Goal: Task Accomplishment & Management: Complete application form

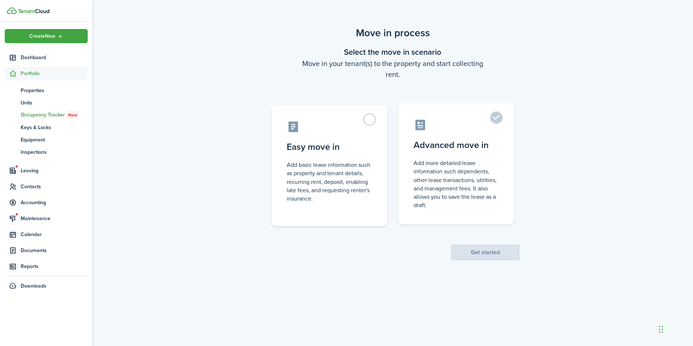
click at [485, 145] on control-radio-card-title "Advanced move in" at bounding box center [457, 145] width 86 height 13
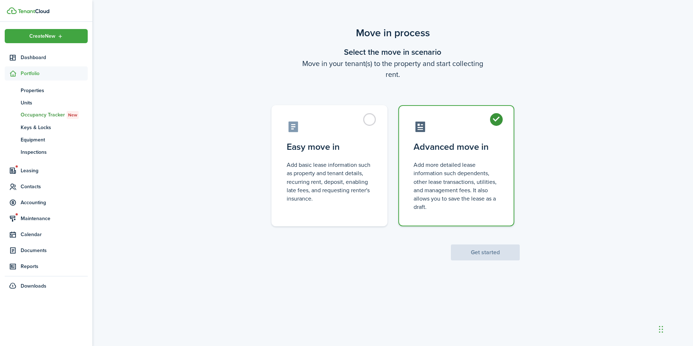
radio input "true"
click at [487, 255] on button "Get started" at bounding box center [485, 252] width 69 height 16
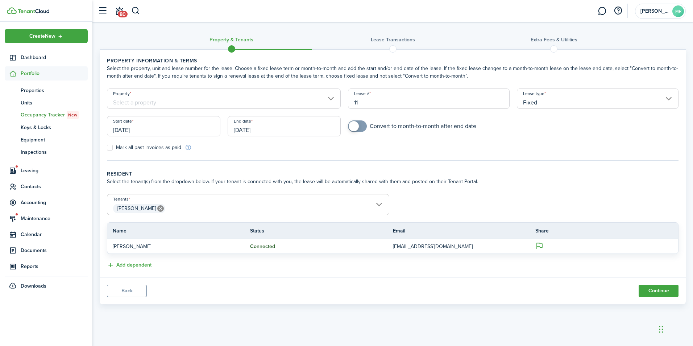
click at [307, 96] on input "Property" at bounding box center [224, 98] width 234 height 20
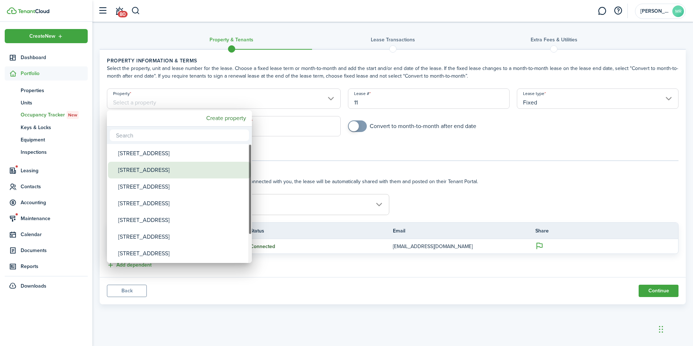
click at [171, 176] on div "[STREET_ADDRESS]" at bounding box center [182, 170] width 128 height 17
type input "[STREET_ADDRESS]"
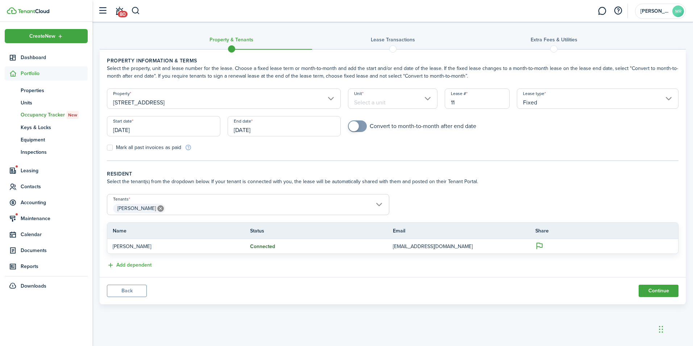
click at [421, 102] on input "Unit" at bounding box center [392, 98] width 89 height 20
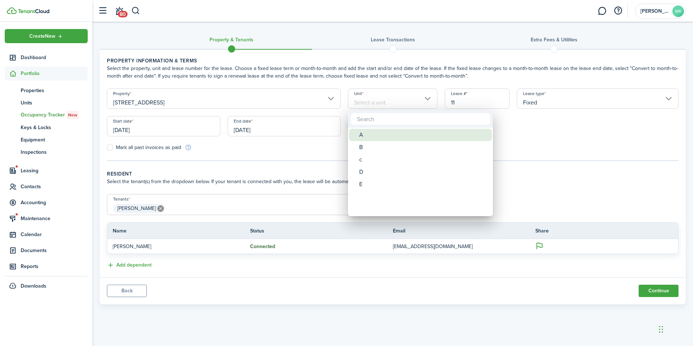
click at [375, 135] on div "A" at bounding box center [423, 135] width 128 height 12
type input "A"
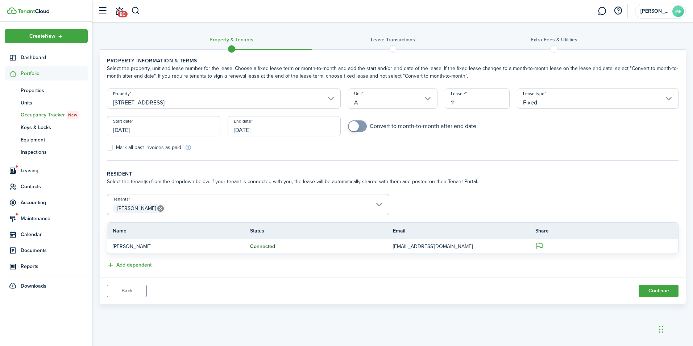
click at [479, 103] on input "11" at bounding box center [477, 98] width 65 height 20
type input "1"
click at [470, 142] on form "Property [STREET_ADDRESS] Lease type Fixed Start date [DATE] End date [DATE] Co…" at bounding box center [392, 119] width 579 height 63
click at [128, 123] on input "[DATE]" at bounding box center [164, 126] width 114 height 20
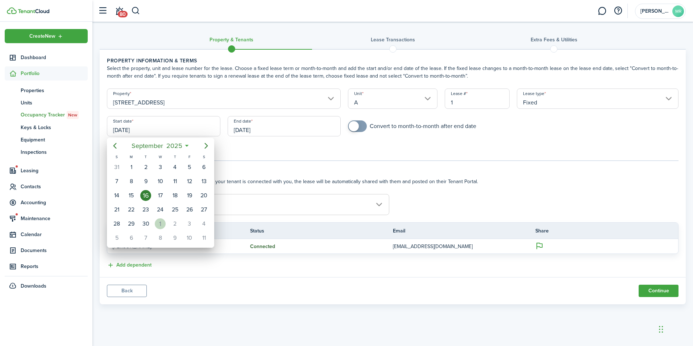
click at [157, 225] on div "1" at bounding box center [160, 223] width 11 height 11
type input "[DATE]"
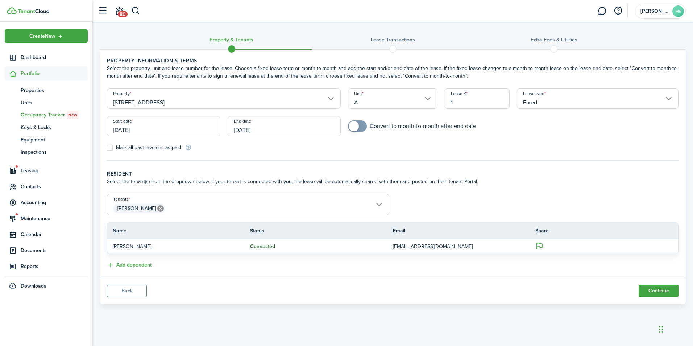
click at [251, 123] on input "[DATE]" at bounding box center [285, 126] width 114 height 20
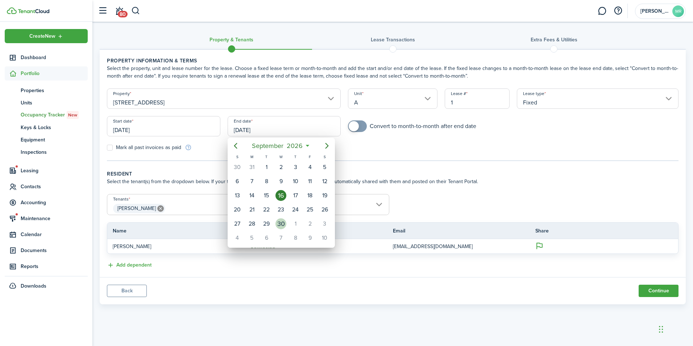
click at [283, 224] on div "30" at bounding box center [281, 223] width 11 height 11
type input "[DATE]"
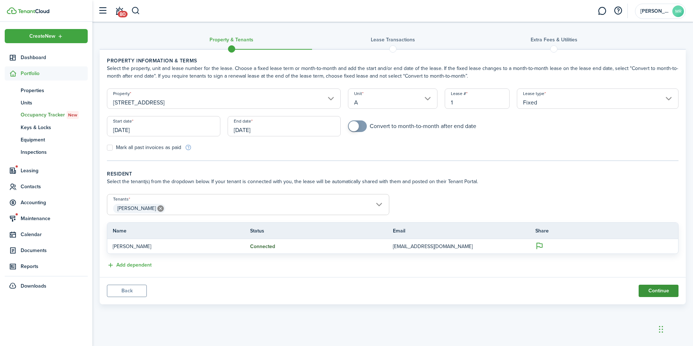
click at [655, 289] on button "Continue" at bounding box center [659, 291] width 40 height 12
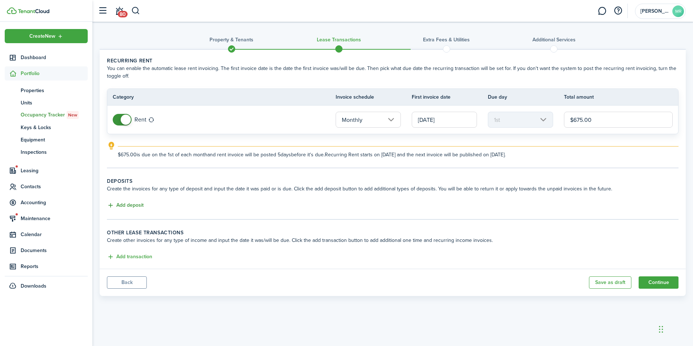
click at [130, 202] on button "Add deposit" at bounding box center [125, 205] width 37 height 8
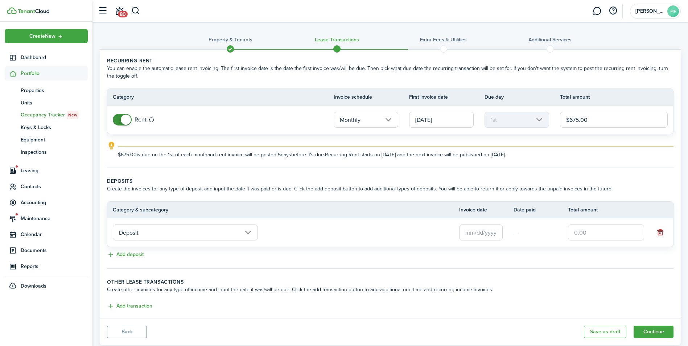
click at [181, 239] on input "Deposit" at bounding box center [185, 232] width 145 height 16
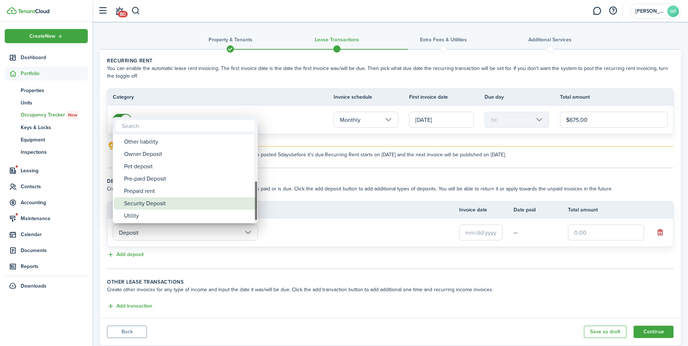
click at [161, 198] on div "Security Deposit" at bounding box center [188, 203] width 128 height 12
type input "Deposit / Security Deposit"
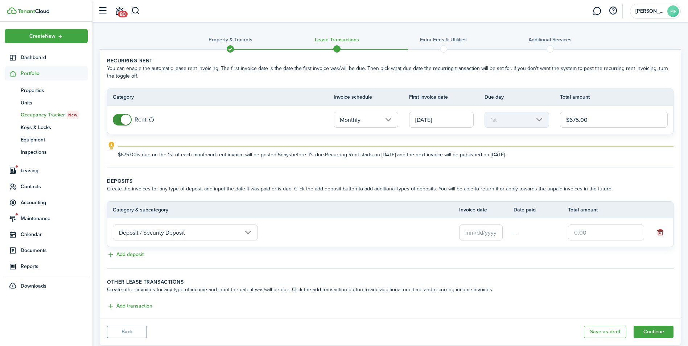
click at [489, 231] on input "text" at bounding box center [481, 232] width 44 height 16
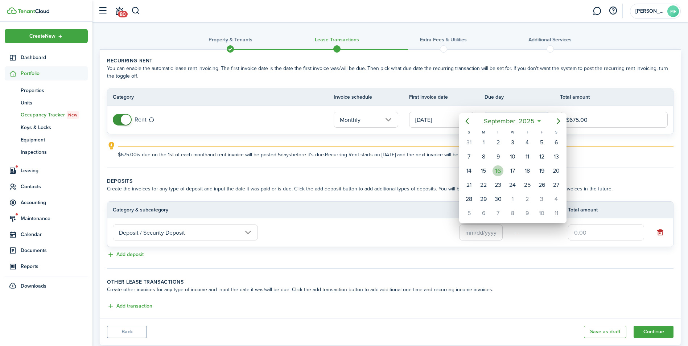
click at [501, 168] on div "16" at bounding box center [498, 170] width 11 height 11
type input "[DATE]"
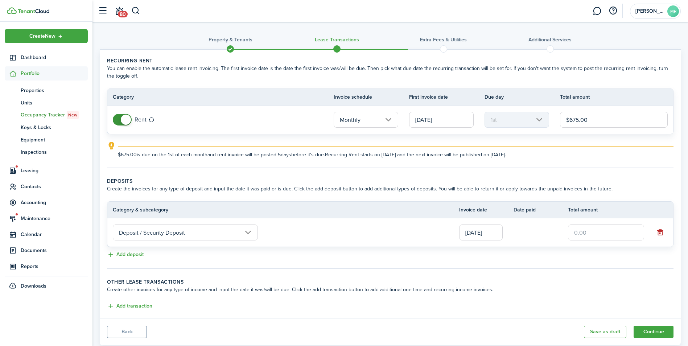
click at [599, 231] on input "text" at bounding box center [606, 232] width 76 height 16
type input "$675.00"
click at [427, 235] on td "Deposit / Security Deposit" at bounding box center [283, 233] width 352 height 20
click at [646, 333] on button "Continue" at bounding box center [654, 332] width 40 height 12
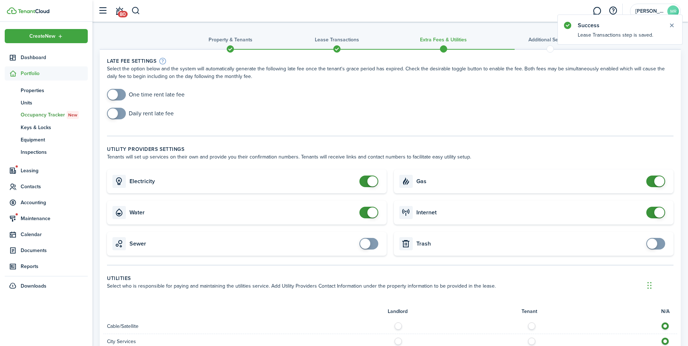
drag, startPoint x: 654, startPoint y: 328, endPoint x: 653, endPoint y: 284, distance: 43.9
click at [653, 284] on div "Chat Widget" at bounding box center [663, 284] width 36 height 35
checkbox input "false"
click at [654, 210] on span at bounding box center [655, 213] width 7 height 12
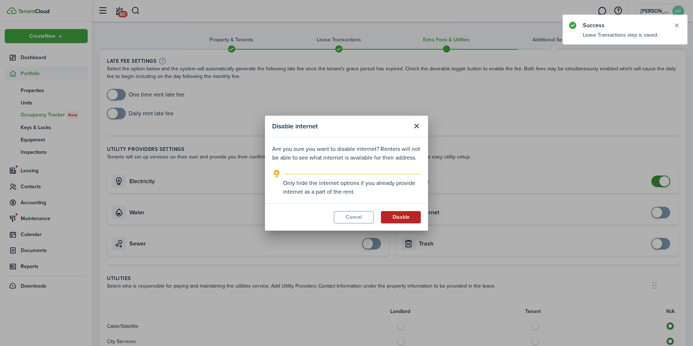
click at [403, 216] on button "Disable" at bounding box center [401, 217] width 40 height 12
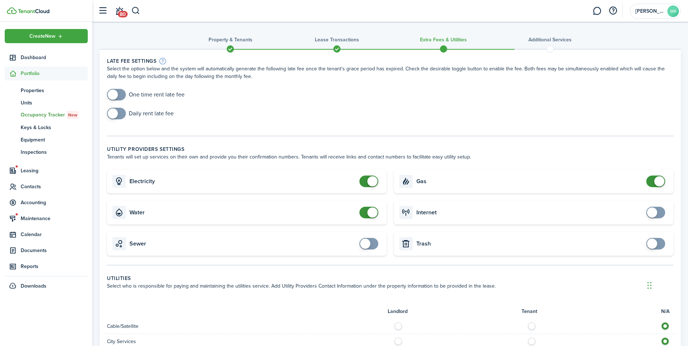
checkbox input "false"
click at [663, 181] on span at bounding box center [659, 181] width 10 height 10
checkbox input "false"
click at [373, 213] on span at bounding box center [372, 212] width 10 height 10
checkbox input "false"
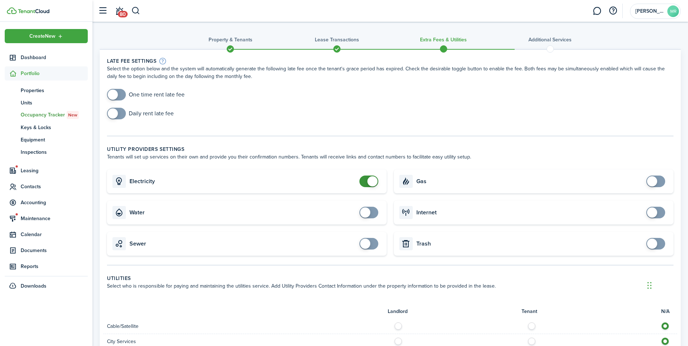
click at [369, 179] on span at bounding box center [372, 181] width 10 height 10
checkbox input "true"
click at [120, 96] on span at bounding box center [116, 95] width 7 height 12
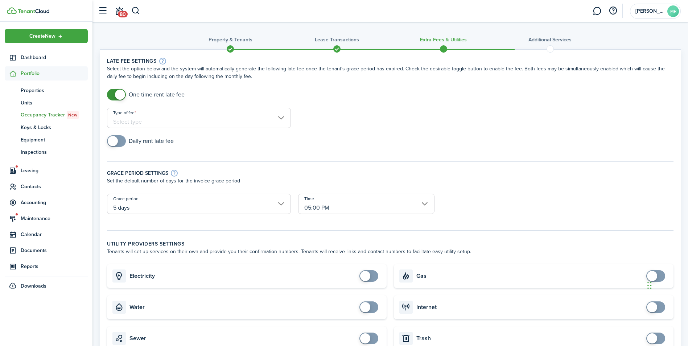
click at [147, 122] on input "Type of fee" at bounding box center [199, 118] width 184 height 20
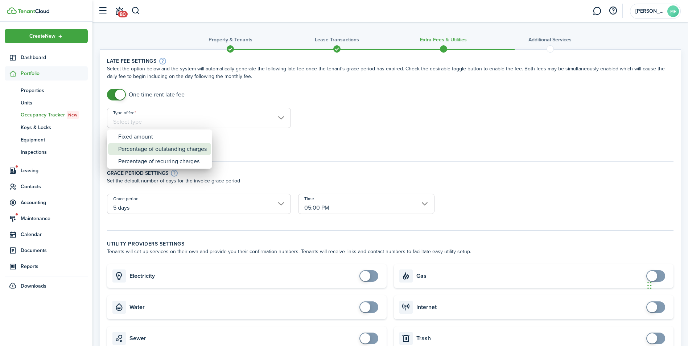
click at [152, 151] on div "Percentage of outstanding charges" at bounding box center [162, 149] width 88 height 12
type input "Percentage of outstanding charges"
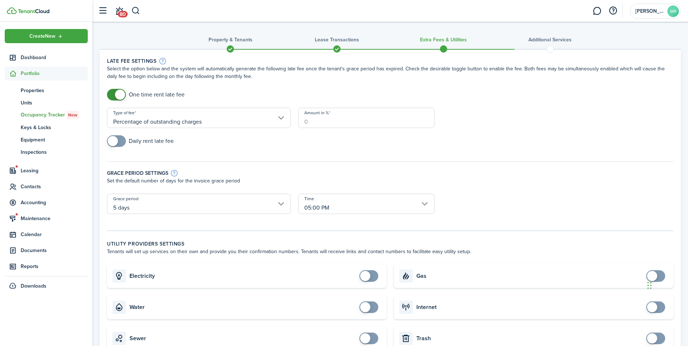
click at [353, 123] on input "Amount in %" at bounding box center [366, 118] width 136 height 20
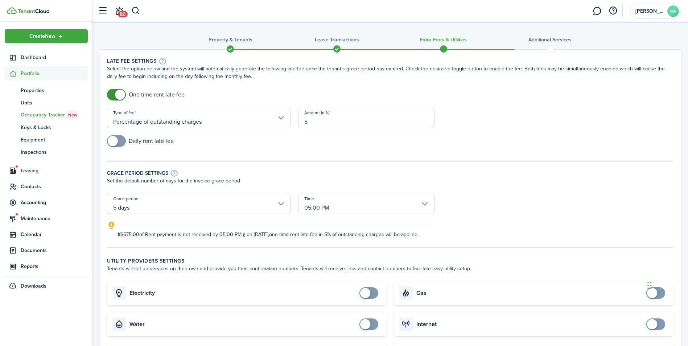
type input "5"
click at [288, 157] on div "Grace period settings Set the default number of days for the invoice grace peri…" at bounding box center [390, 174] width 574 height 40
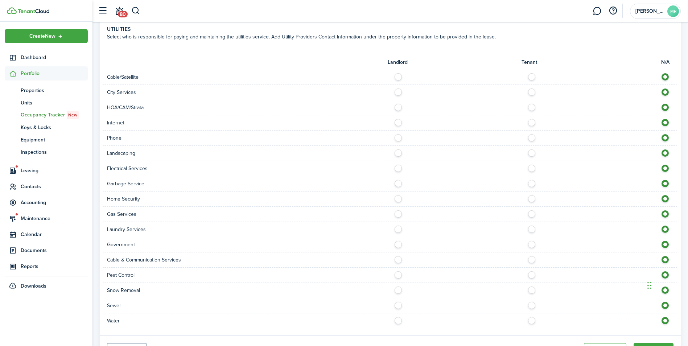
scroll to position [363, 0]
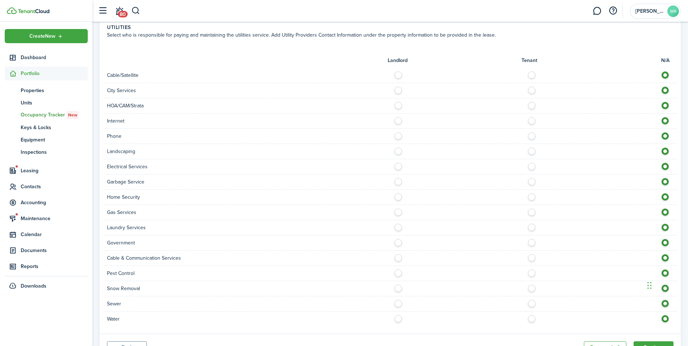
click at [531, 121] on label at bounding box center [533, 119] width 13 height 4
radio input "true"
click at [394, 155] on div at bounding box center [533, 152] width 287 height 8
click at [395, 151] on label at bounding box center [400, 150] width 13 height 4
radio input "true"
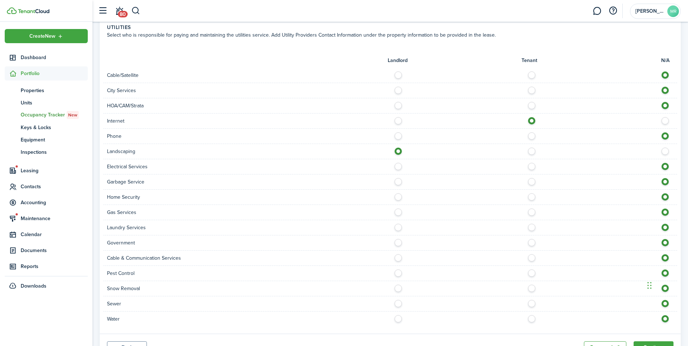
click at [535, 166] on label at bounding box center [533, 165] width 13 height 4
radio input "true"
click at [396, 182] on label at bounding box center [400, 180] width 13 height 4
radio input "true"
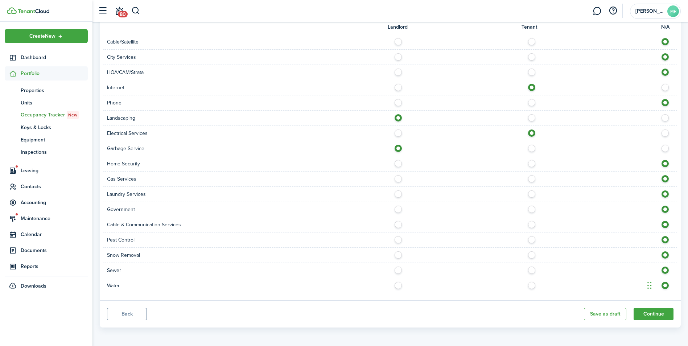
scroll to position [405, 0]
click at [398, 281] on label at bounding box center [400, 282] width 13 height 4
radio input "true"
click at [395, 268] on label at bounding box center [400, 267] width 13 height 4
radio input "true"
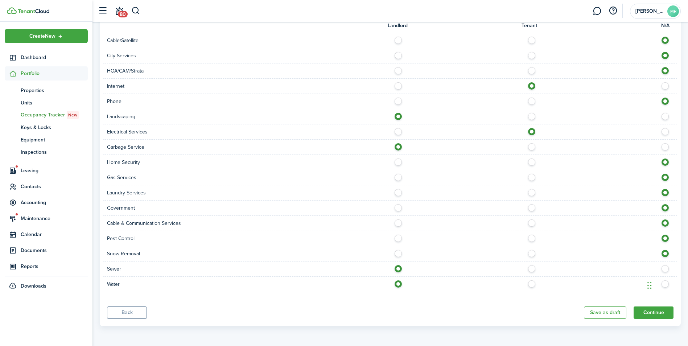
click at [528, 253] on label at bounding box center [533, 252] width 13 height 4
radio input "true"
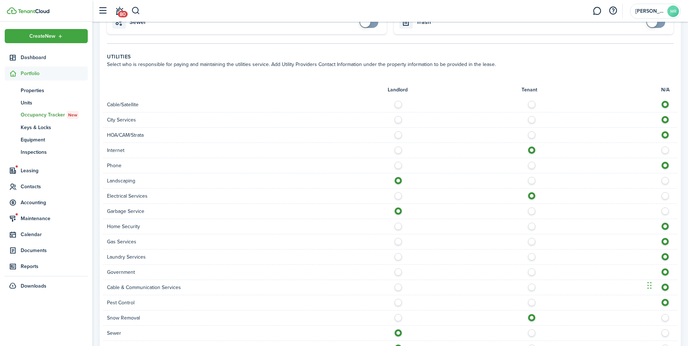
scroll to position [333, 0]
click at [397, 120] on label at bounding box center [400, 119] width 13 height 4
radio input "true"
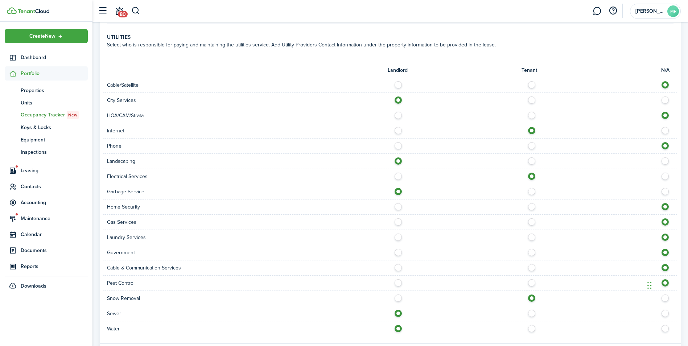
scroll to position [405, 0]
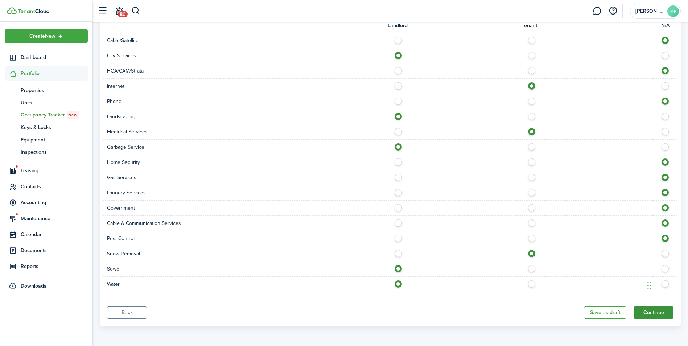
click at [644, 312] on button "Continue" at bounding box center [654, 312] width 40 height 12
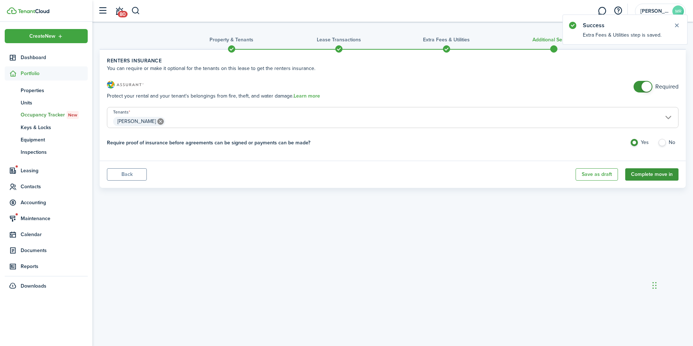
click at [646, 171] on button "Complete move in" at bounding box center [652, 174] width 53 height 12
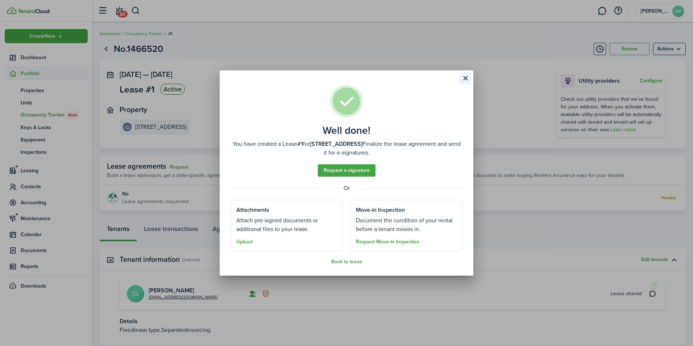
click at [461, 76] on button "Close modal" at bounding box center [466, 78] width 12 height 12
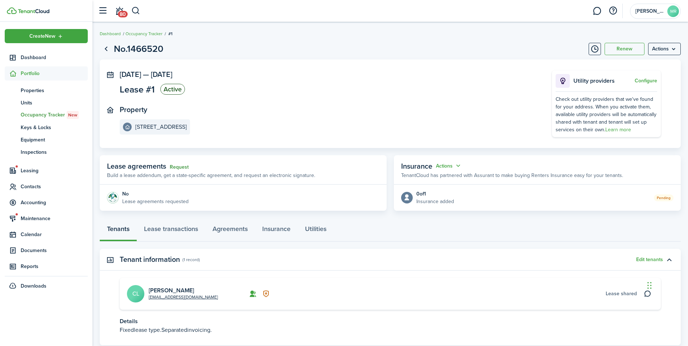
click at [180, 167] on link "Request" at bounding box center [179, 167] width 19 height 6
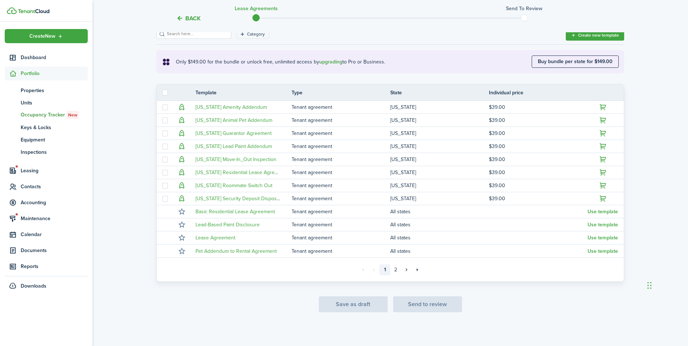
scroll to position [112, 0]
click at [396, 269] on link "2" at bounding box center [395, 269] width 11 height 11
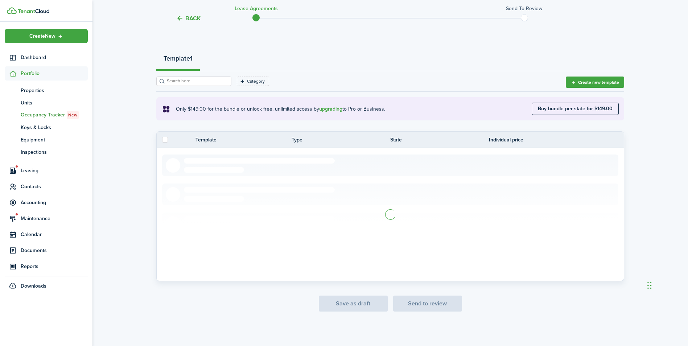
scroll to position [21, 0]
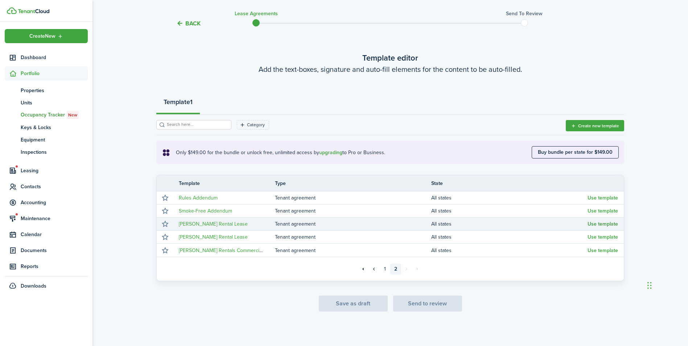
click at [594, 225] on button "Use template" at bounding box center [603, 224] width 30 height 6
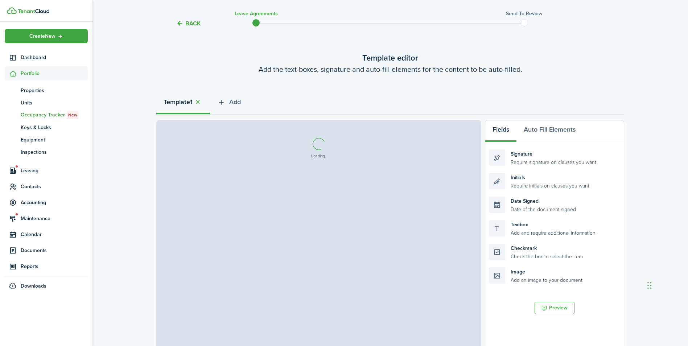
scroll to position [57, 0]
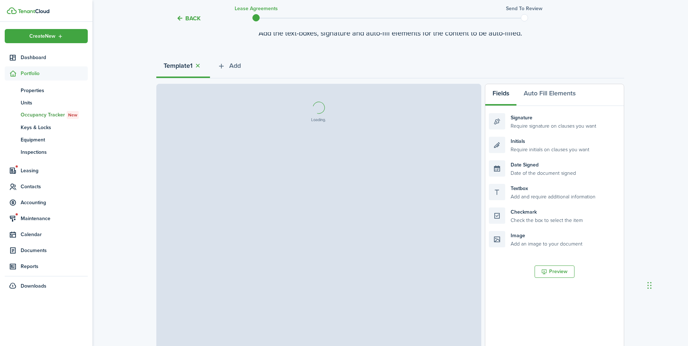
select select "fit"
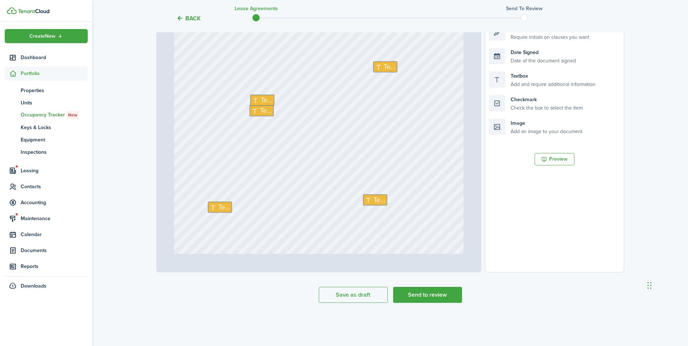
scroll to position [0, 0]
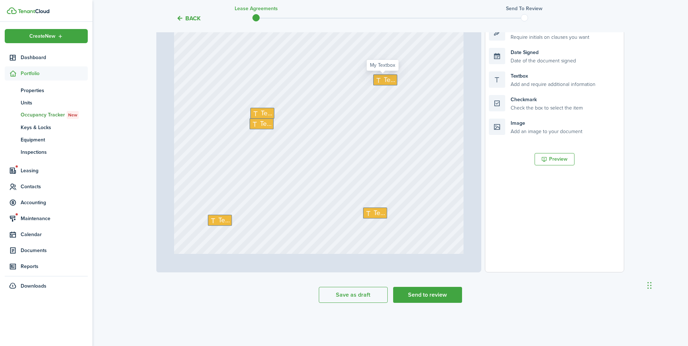
click at [376, 81] on icon at bounding box center [379, 80] width 9 height 7
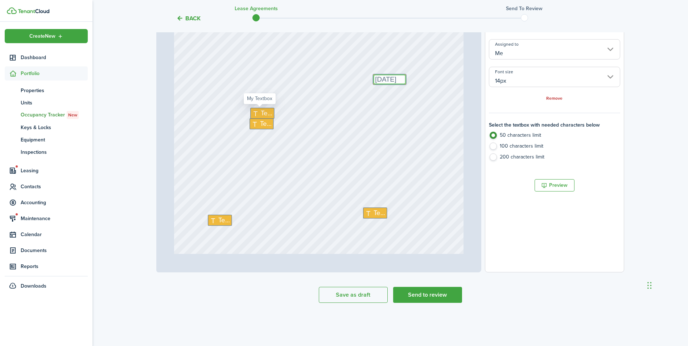
type textarea "[DATE]"
click at [252, 114] on icon at bounding box center [256, 113] width 9 height 7
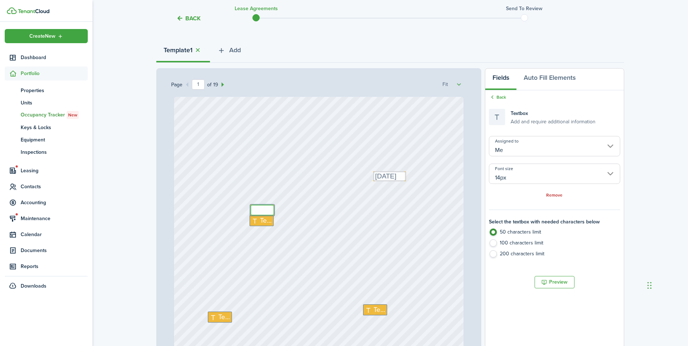
scroll to position [36, 0]
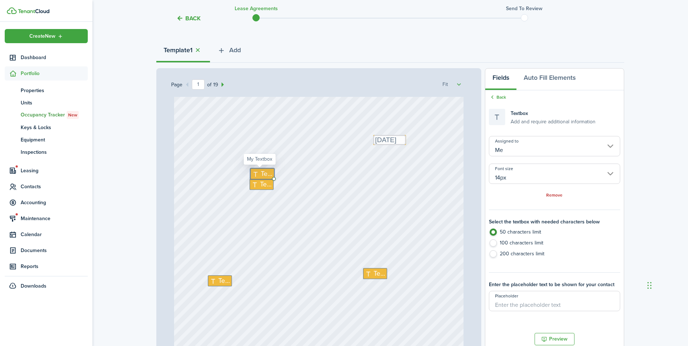
click at [264, 174] on span "Text" at bounding box center [267, 174] width 12 height 10
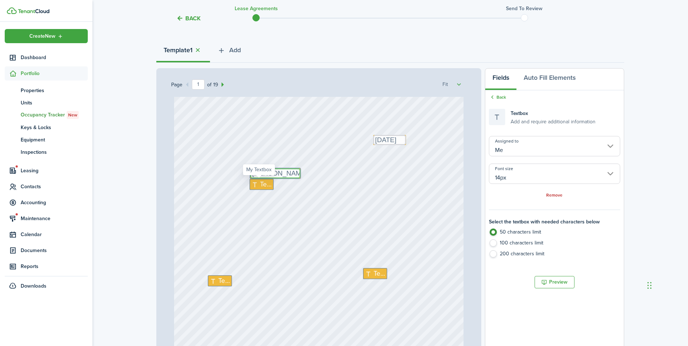
type textarea "[PERSON_NAME]"
click at [256, 184] on icon at bounding box center [255, 184] width 9 height 7
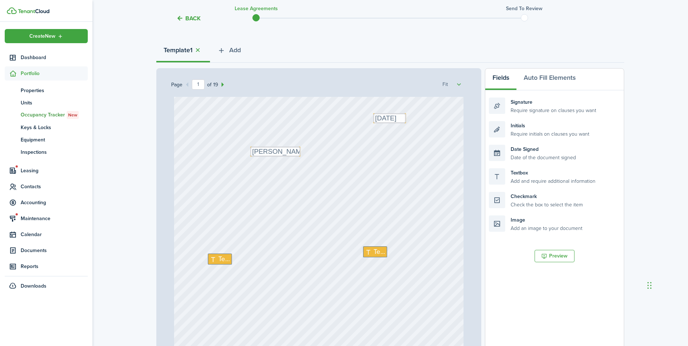
scroll to position [73, 0]
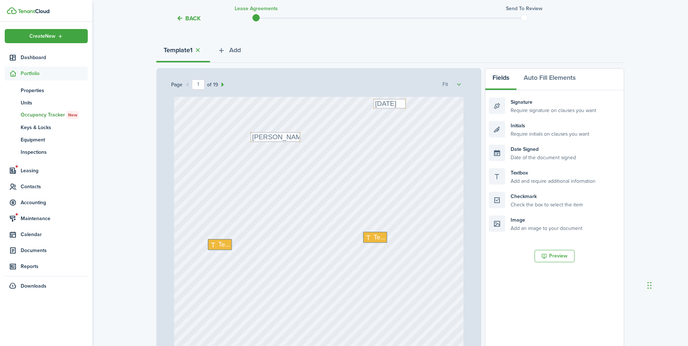
click at [267, 231] on div "Text Text Text [PERSON_NAME] Text [DATE]" at bounding box center [319, 215] width 290 height 382
click at [374, 240] on span "Text" at bounding box center [380, 237] width 12 height 10
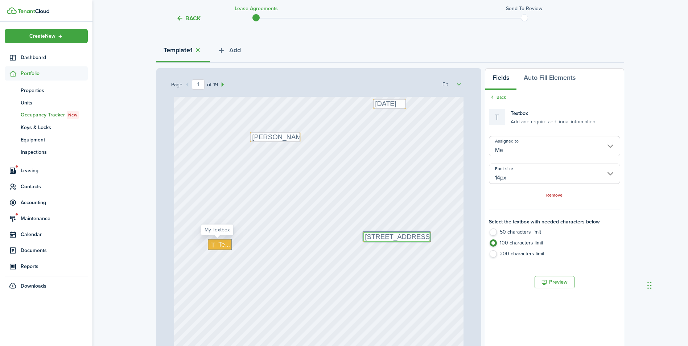
type textarea "[STREET_ADDRESS]"
click at [213, 240] on div "Text" at bounding box center [220, 244] width 24 height 11
click at [214, 247] on icon at bounding box center [214, 244] width 9 height 7
type textarea "Unit A Cresaptown MD 21502"
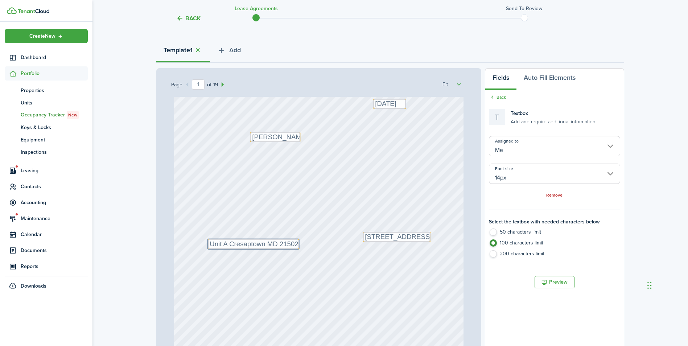
click at [270, 221] on div "Text [STREET_ADDRESS] Text Unit A Cresaptown MD 21502 Text [PERSON_NAME] Text […" at bounding box center [319, 215] width 290 height 382
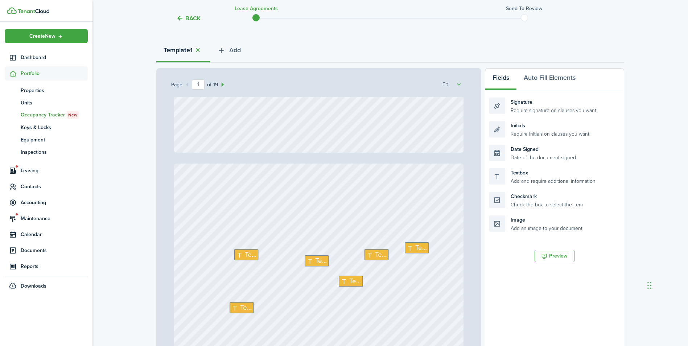
type input "2"
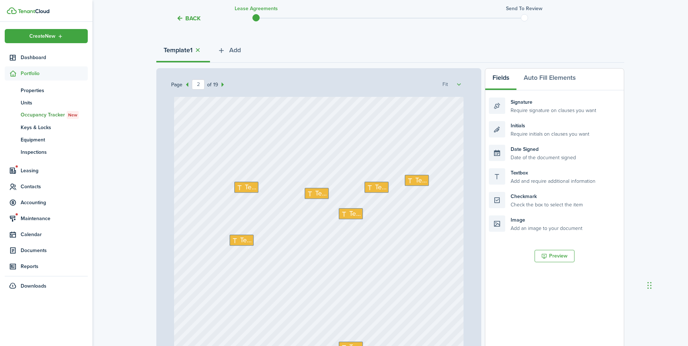
scroll to position [399, 0]
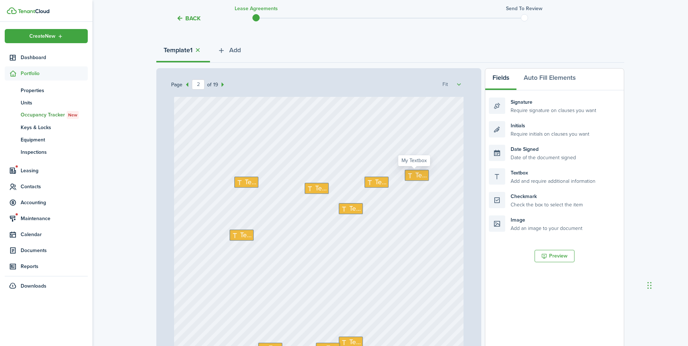
click at [417, 178] on span "Text" at bounding box center [421, 175] width 12 height 10
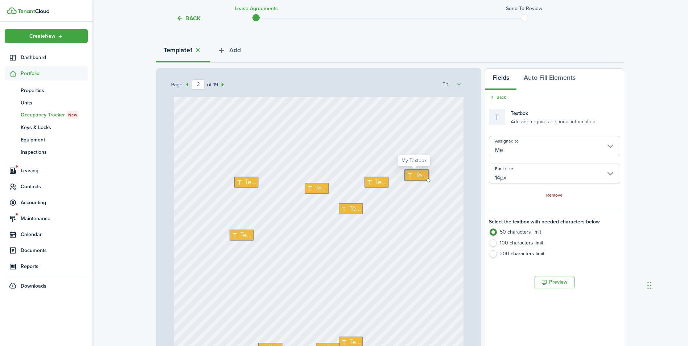
click at [417, 178] on span "Text" at bounding box center [421, 175] width 12 height 10
type textarea "1"
click at [247, 185] on span "Text" at bounding box center [251, 182] width 12 height 10
type textarea "0."
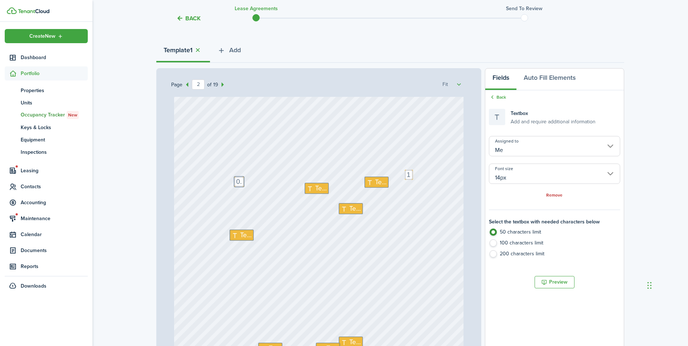
click at [267, 179] on div "Text 1 Text 0. Text Text Text Text Text Text Text" at bounding box center [319, 282] width 290 height 382
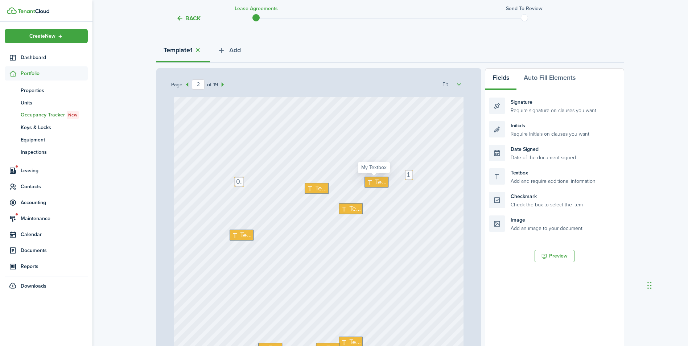
click at [368, 183] on icon at bounding box center [370, 182] width 9 height 7
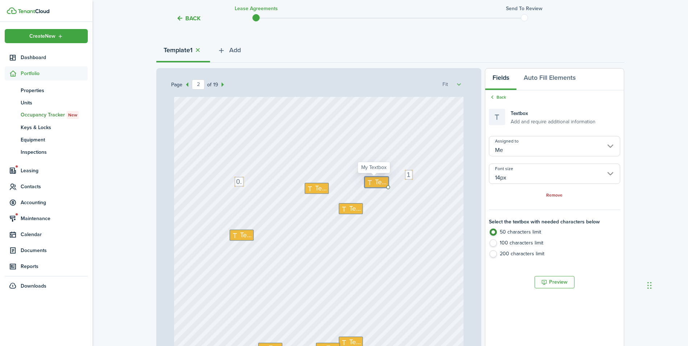
click at [368, 183] on icon at bounding box center [370, 182] width 9 height 7
type textarea "[DATE]"
click at [315, 187] on span "Text" at bounding box center [321, 188] width 12 height 10
drag, startPoint x: 309, startPoint y: 188, endPoint x: 324, endPoint y: 200, distance: 19.6
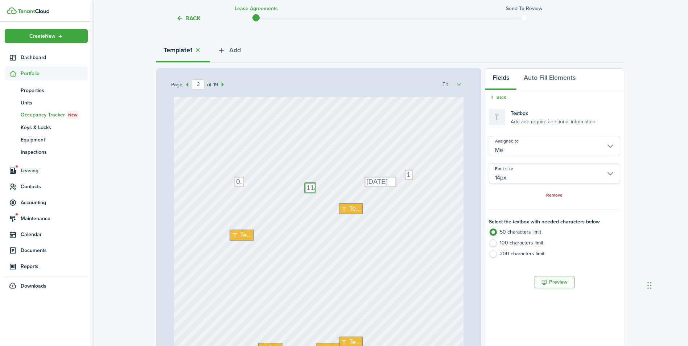
click at [309, 188] on textarea "11/" at bounding box center [310, 188] width 11 height 10
type textarea "[DATE]"
click at [312, 196] on div "Text 1 Text 0. Text [DATE] Text Text [DATE] Text Text Text Text" at bounding box center [319, 282] width 290 height 382
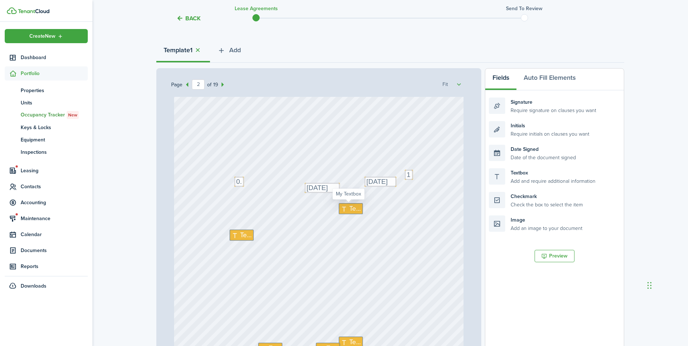
click at [350, 211] on span "Text" at bounding box center [356, 209] width 12 height 10
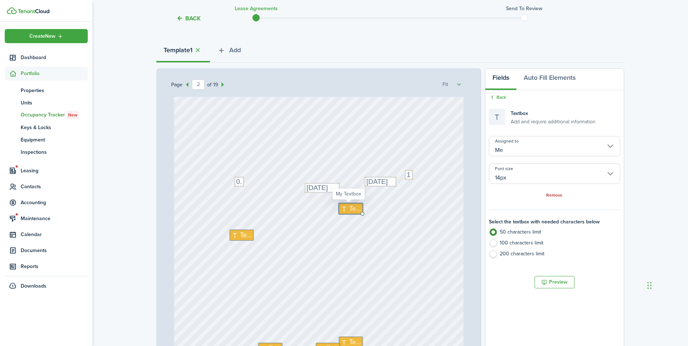
click at [350, 211] on span "Text" at bounding box center [356, 209] width 12 height 10
type textarea "8,100.00"
click at [240, 237] on span "Text" at bounding box center [246, 235] width 12 height 10
type textarea "675.00"
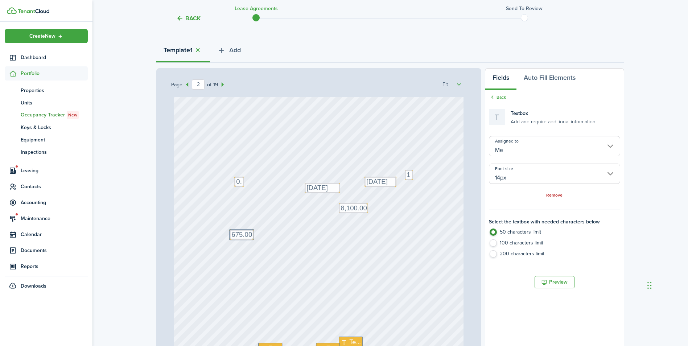
click at [311, 264] on div "Text 1 Text 0. Text [DATE] Text 675.00 Text [DATE] Text 8,100.00 Text Text Text" at bounding box center [319, 282] width 290 height 382
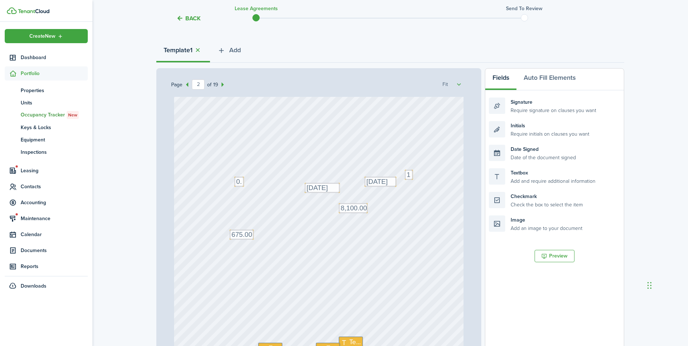
scroll to position [544, 0]
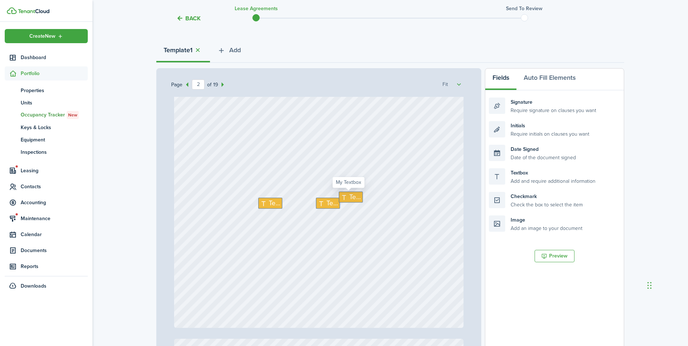
click at [344, 198] on icon at bounding box center [345, 197] width 9 height 7
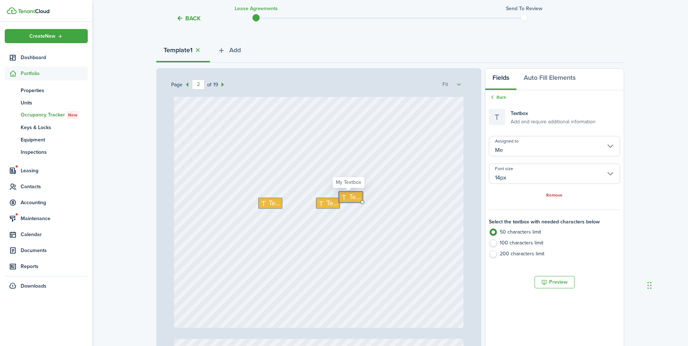
click at [344, 198] on icon at bounding box center [345, 197] width 9 height 7
type textarea "1st"
click at [414, 223] on div "Text 1 Text 0. Text [DATE] Text 675.00 Text [DATE] Text 8,100.00 Text 1st Text …" at bounding box center [319, 137] width 290 height 382
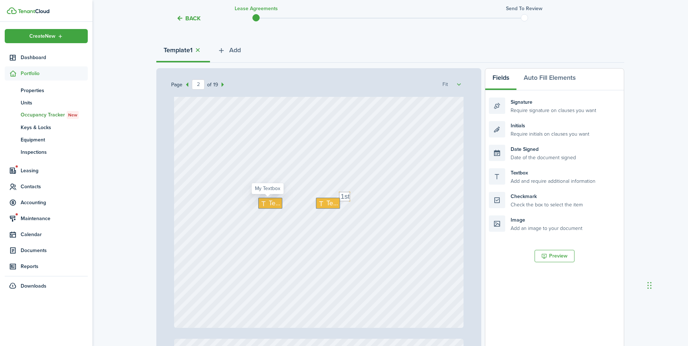
click at [265, 207] on div "Text" at bounding box center [270, 203] width 24 height 11
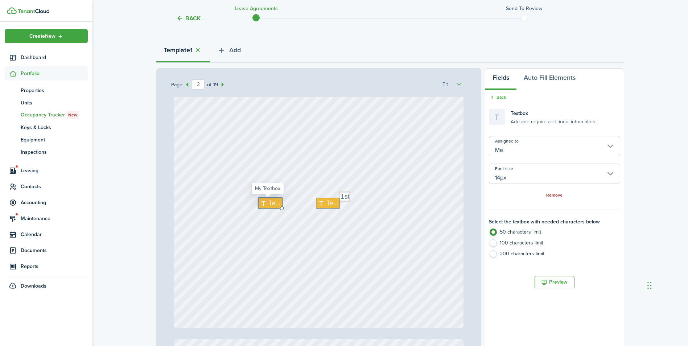
click at [265, 207] on div "Text" at bounding box center [270, 203] width 24 height 11
type textarea "October"
click at [355, 238] on div "Text 1 Text 0. Text [DATE] Text 675.00 Text [DATE] Text 8,100.00 Text 1st Text …" at bounding box center [319, 137] width 290 height 382
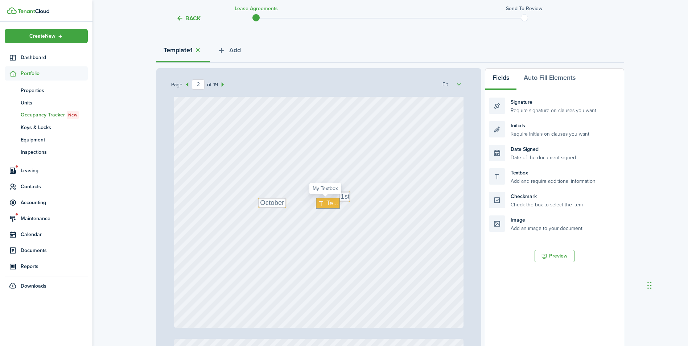
click at [322, 206] on icon at bounding box center [322, 203] width 9 height 7
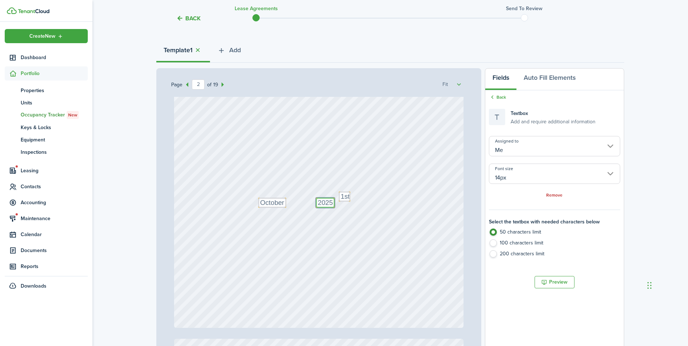
type textarea "2025"
click at [299, 254] on div "Text 1 Text 0. Text [DATE] Text 675.00 Text [DATE] Text 8,100.00 Text 1st Text …" at bounding box center [319, 137] width 290 height 382
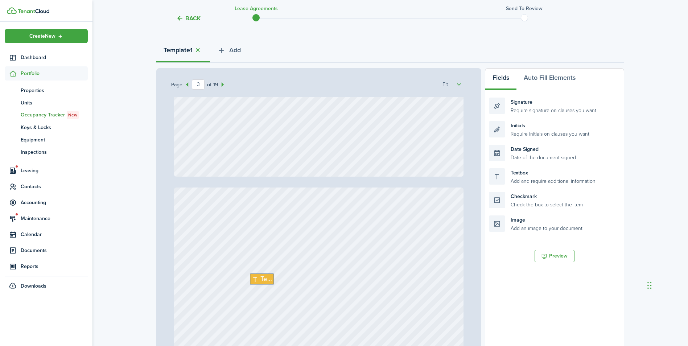
type input "4"
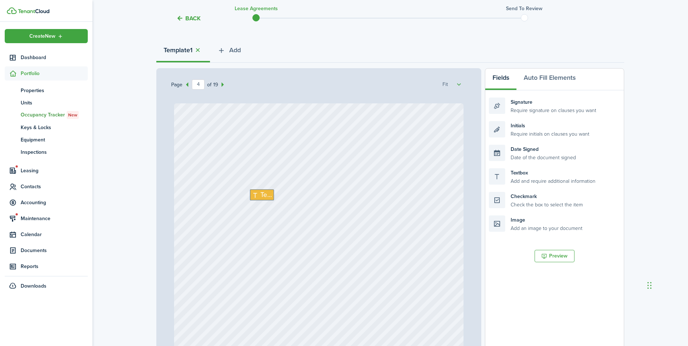
scroll to position [1233, 0]
click at [265, 137] on span "Text" at bounding box center [266, 134] width 12 height 10
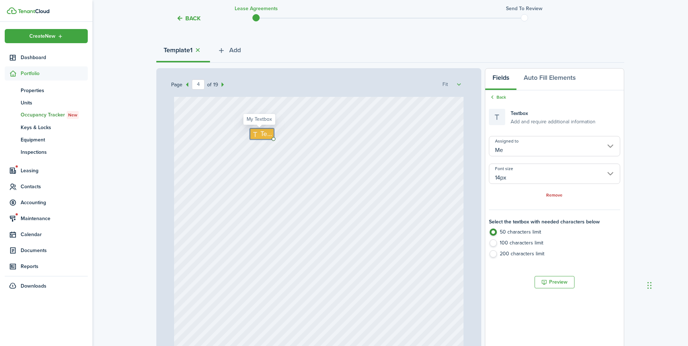
click at [265, 137] on span "Text" at bounding box center [266, 134] width 12 height 10
type textarea "To be paid"
click at [279, 148] on div "Text To be paid" at bounding box center [319, 233] width 290 height 382
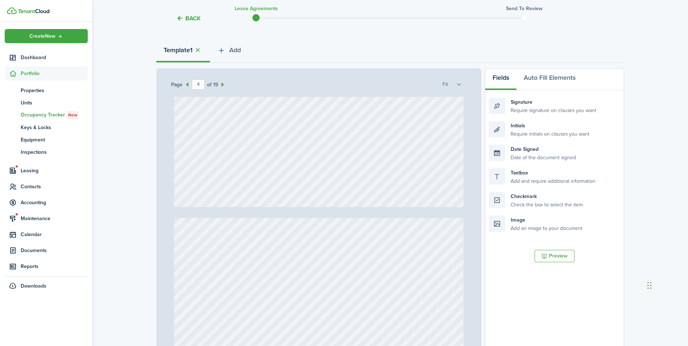
type input "5"
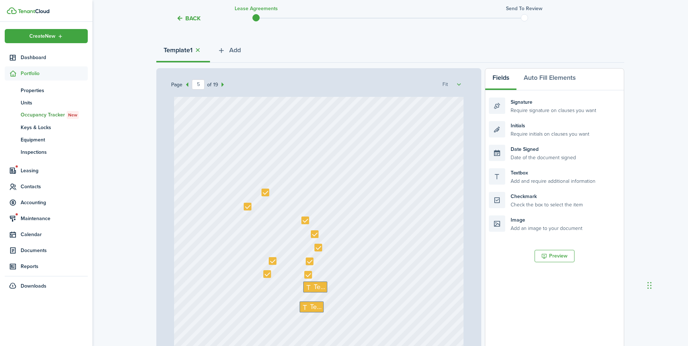
scroll to position [1705, 0]
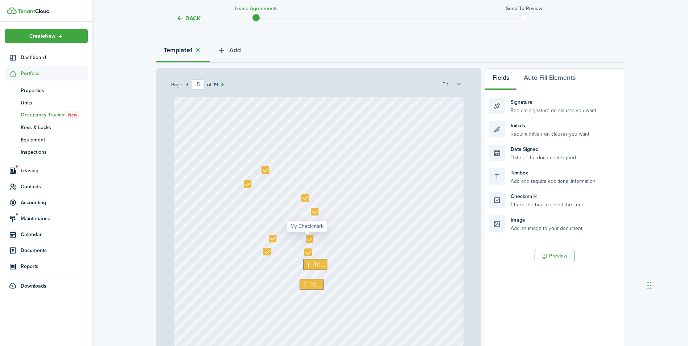
click at [306, 239] on div at bounding box center [310, 239] width 8 height 8
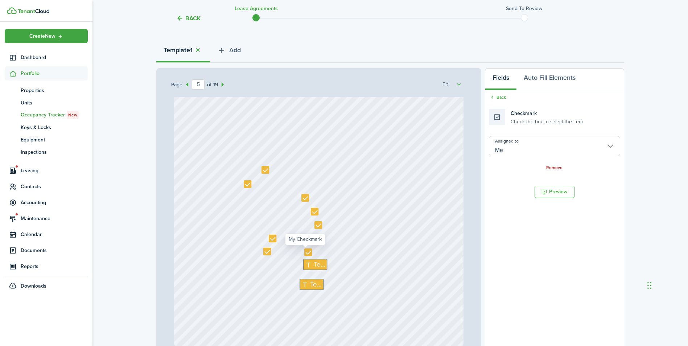
click at [304, 253] on div at bounding box center [308, 252] width 8 height 8
click at [377, 252] on div "Text Text" at bounding box center [319, 155] width 290 height 382
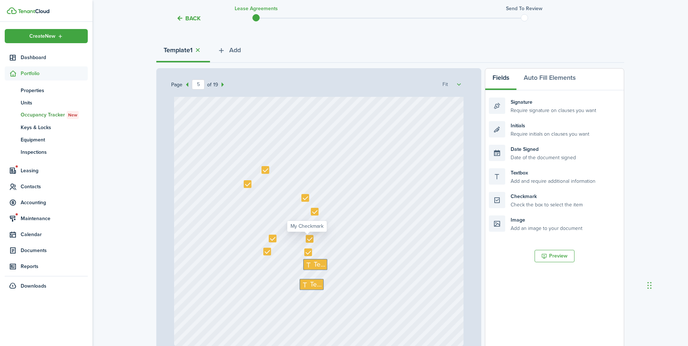
click at [306, 242] on div at bounding box center [310, 239] width 8 height 8
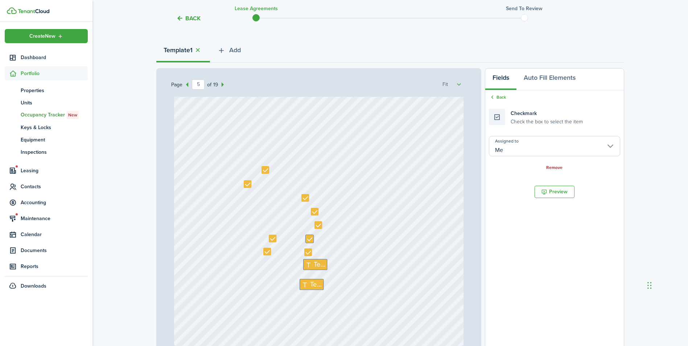
click at [548, 166] on link "Remove" at bounding box center [554, 167] width 16 height 5
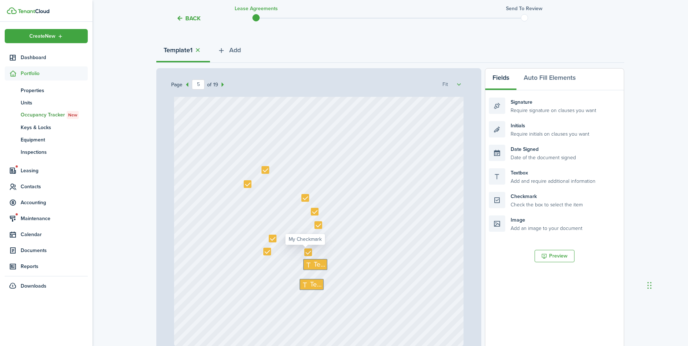
click at [307, 255] on div at bounding box center [308, 252] width 8 height 8
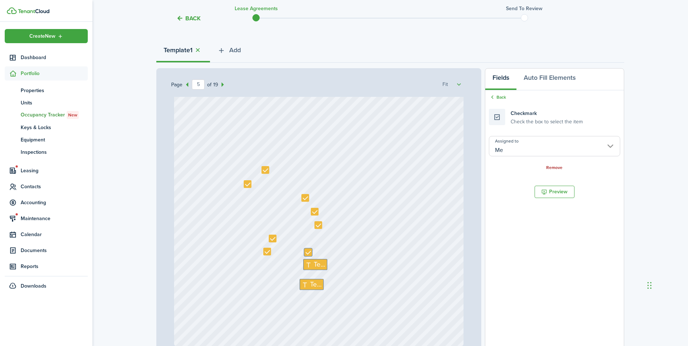
click at [551, 168] on link "Remove" at bounding box center [554, 167] width 16 height 5
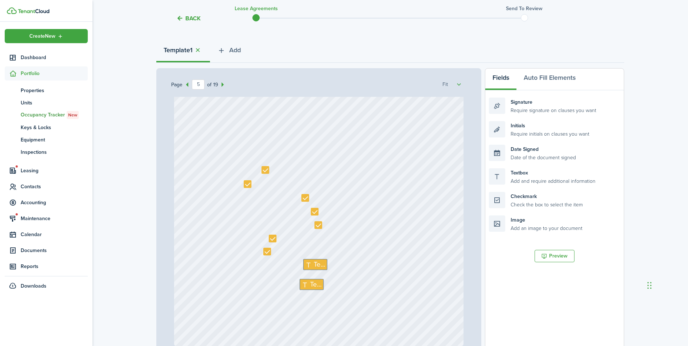
click at [410, 217] on div "Text Text" at bounding box center [319, 155] width 290 height 382
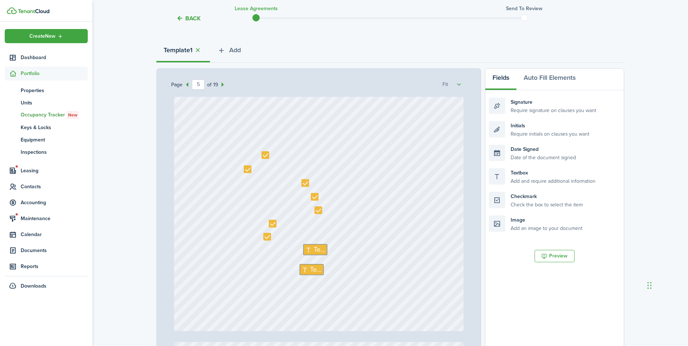
scroll to position [1777, 0]
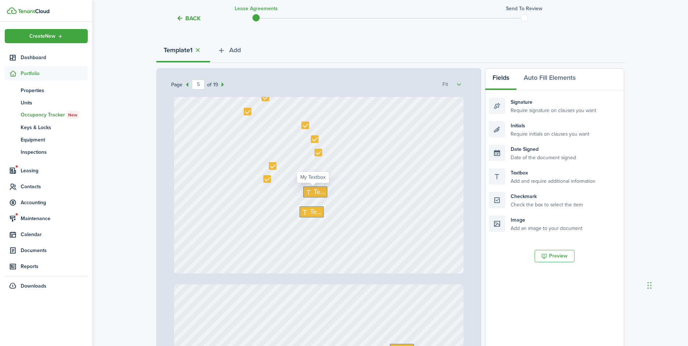
click at [308, 194] on icon at bounding box center [309, 192] width 9 height 7
click at [312, 210] on span "Text" at bounding box center [316, 212] width 12 height 10
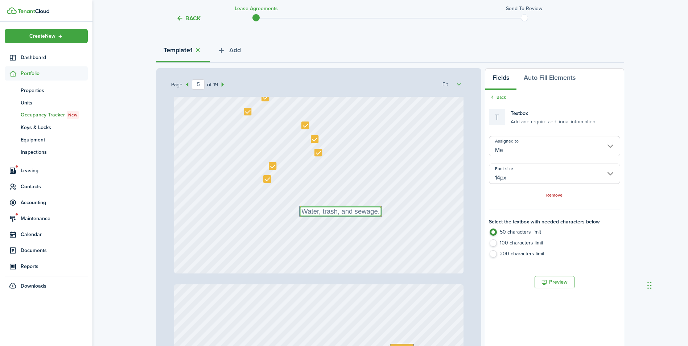
type textarea "Water, trash, and sewage."
click at [227, 215] on div "Text Water, trash, and sewage." at bounding box center [319, 83] width 290 height 382
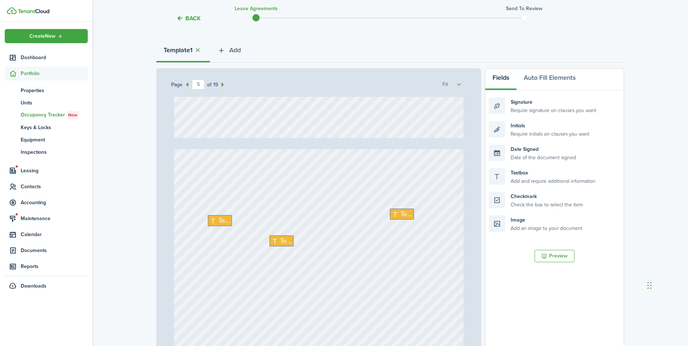
type input "6"
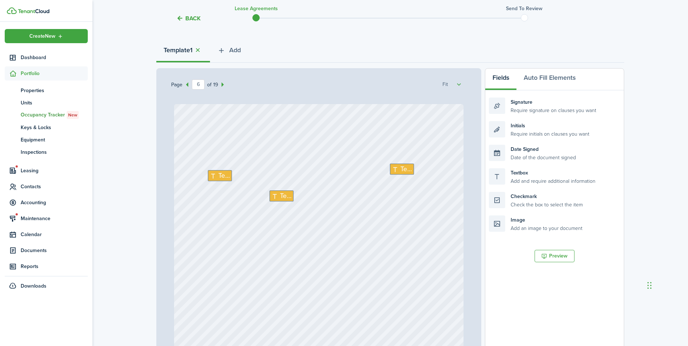
scroll to position [1958, 0]
click at [405, 168] on span "Text" at bounding box center [406, 168] width 12 height 10
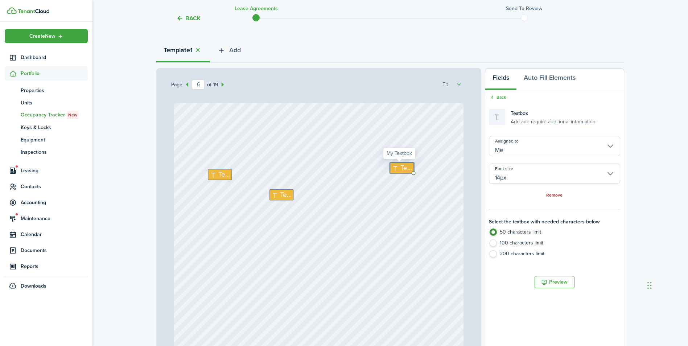
click at [405, 168] on span "Text" at bounding box center [406, 168] width 12 height 10
type textarea "Electric"
click at [218, 174] on span "Text" at bounding box center [224, 175] width 12 height 10
type textarea "O"
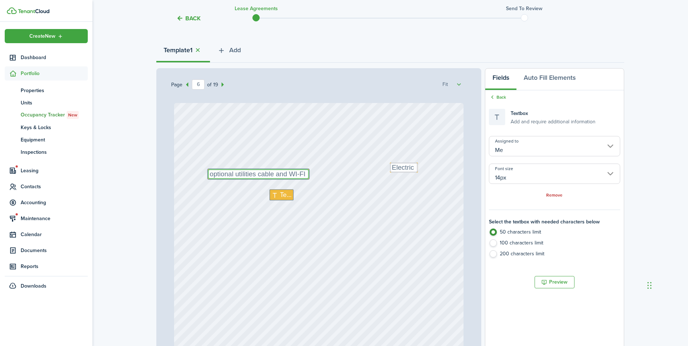
type textarea "optional utilities cable and WI-FI"
click at [223, 202] on div "Text Text optional utilities cable and WI-FI Text Electric" at bounding box center [319, 294] width 290 height 382
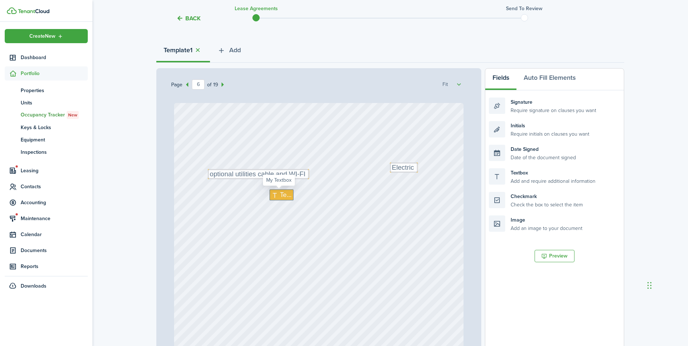
click at [280, 194] on span "Text" at bounding box center [286, 195] width 12 height 10
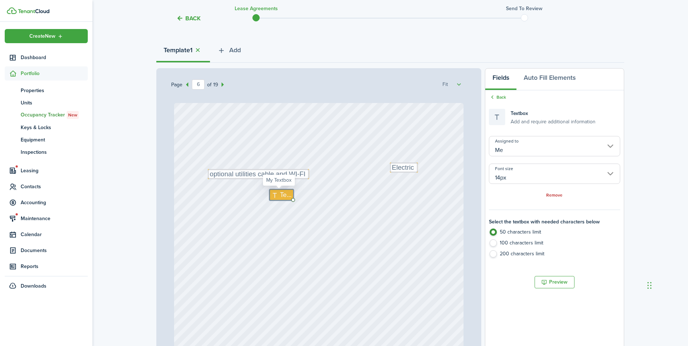
click at [280, 194] on span "Text" at bounding box center [286, 195] width 12 height 10
type textarea "N/A"
click at [287, 213] on div "Text N/A Text optional utilities cable and WI-FI Text Electric" at bounding box center [319, 294] width 290 height 382
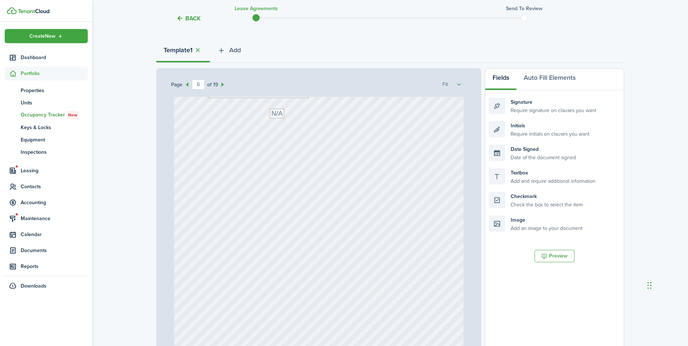
scroll to position [2067, 0]
drag, startPoint x: 523, startPoint y: 179, endPoint x: 551, endPoint y: 182, distance: 28.4
click at [551, 182] on div "Textbox Add and require additional information" at bounding box center [554, 176] width 131 height 16
drag, startPoint x: 528, startPoint y: 202, endPoint x: 268, endPoint y: 146, distance: 266.0
click at [268, 146] on div "Page 6 of 19 50% 75% 100% 150% 200% Fit Text [STREET_ADDRESS] Text Unit A Cresa…" at bounding box center [390, 218] width 468 height 301
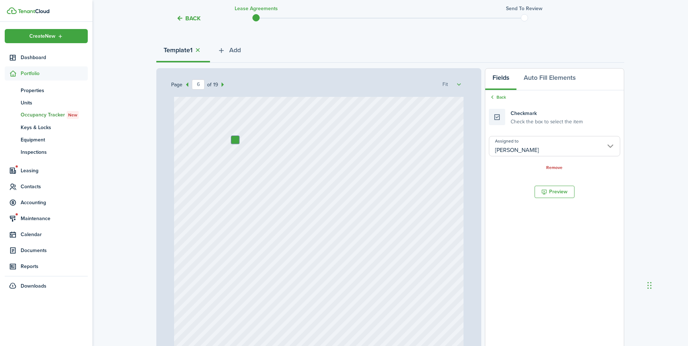
click at [518, 151] on input "[PERSON_NAME]" at bounding box center [554, 146] width 131 height 20
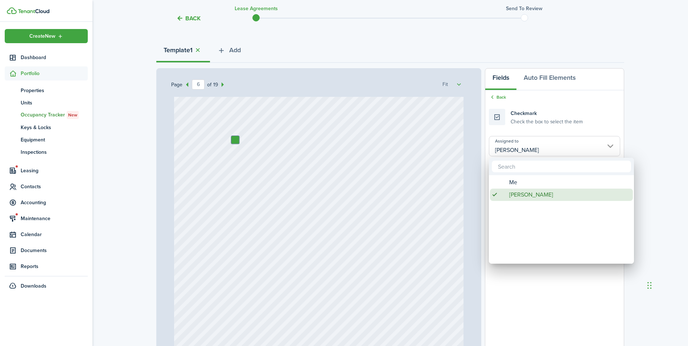
click at [512, 189] on span "[PERSON_NAME]" at bounding box center [531, 195] width 44 height 12
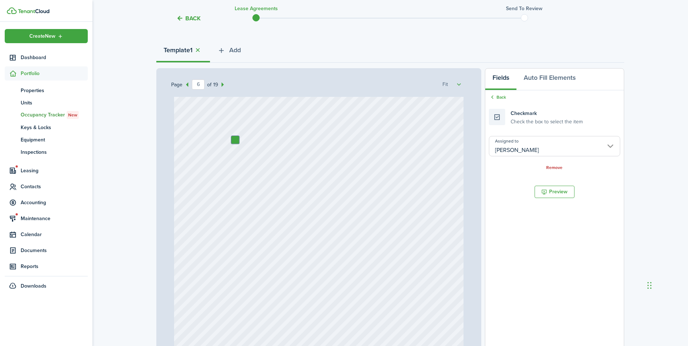
click at [510, 148] on input "[PERSON_NAME]" at bounding box center [554, 146] width 131 height 20
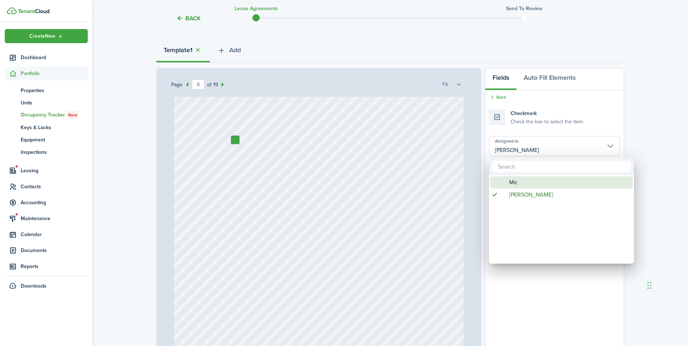
click at [506, 177] on div "Me" at bounding box center [564, 182] width 128 height 12
type input "Me"
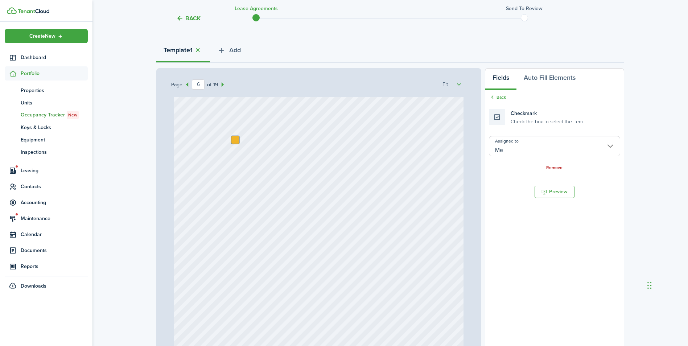
drag, startPoint x: 275, startPoint y: 169, endPoint x: 211, endPoint y: 151, distance: 66.7
click at [274, 169] on div "Text N/A Text optional utilities cable and WI-FI Text Electric" at bounding box center [319, 185] width 290 height 382
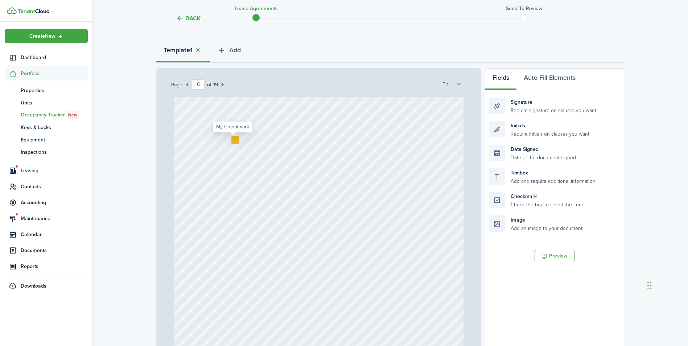
click at [232, 140] on div at bounding box center [235, 140] width 8 height 8
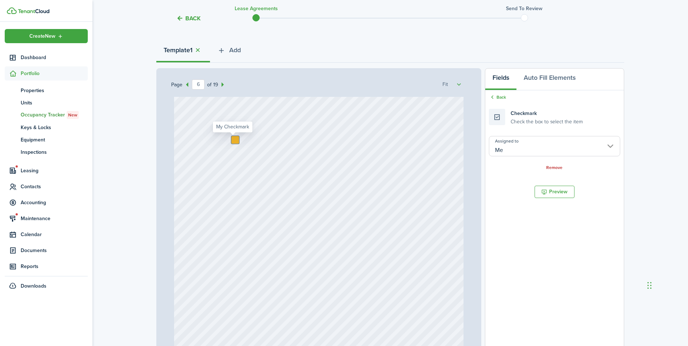
click at [232, 140] on div at bounding box center [235, 140] width 8 height 8
checkbox input "true"
click at [381, 157] on div "Text N/A Text optional utilities cable and WI-FI Text Electric" at bounding box center [319, 185] width 290 height 382
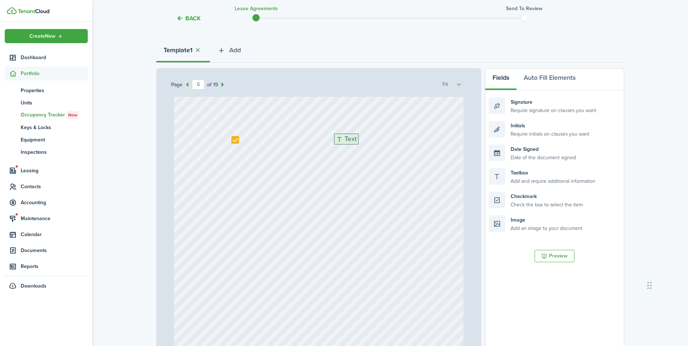
drag, startPoint x: 526, startPoint y: 178, endPoint x: 375, endPoint y: 140, distance: 156.0
click at [375, 140] on div "Page 6 of 19 50% 75% 100% 150% 200% Fit Text [STREET_ADDRESS] Text Unit A Cresa…" at bounding box center [390, 218] width 468 height 301
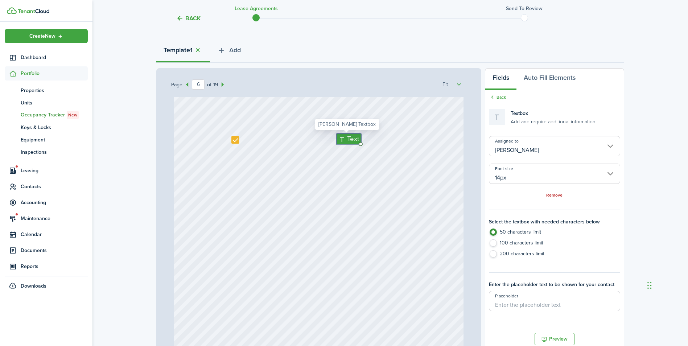
click at [564, 142] on input "[PERSON_NAME]" at bounding box center [554, 146] width 131 height 20
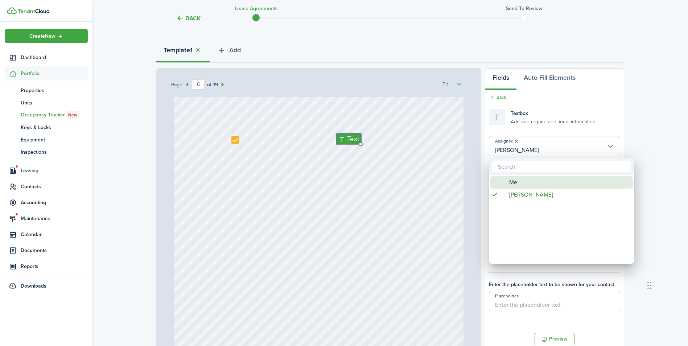
click at [536, 182] on div "Me" at bounding box center [564, 182] width 128 height 12
type input "Me"
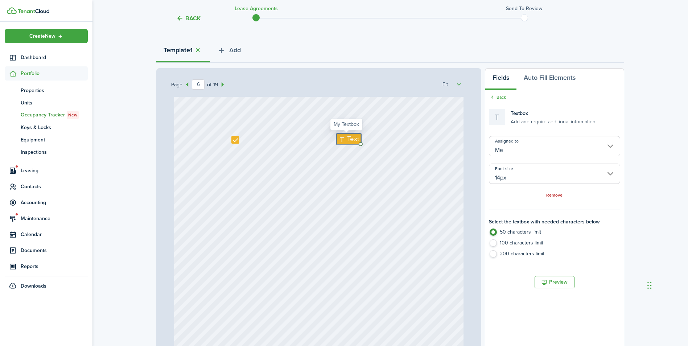
click at [347, 140] on span "Text" at bounding box center [353, 139] width 12 height 10
type textarea "2"
click at [362, 168] on div "Text N/A Text optional utilities cable and WI-FI Text Electric Text 2" at bounding box center [319, 185] width 290 height 382
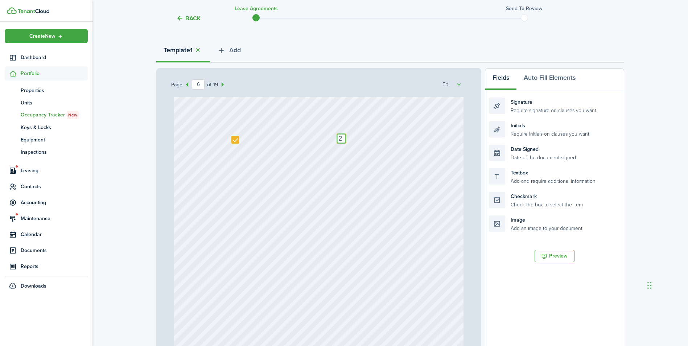
click at [341, 141] on textarea "2" at bounding box center [342, 138] width 10 height 10
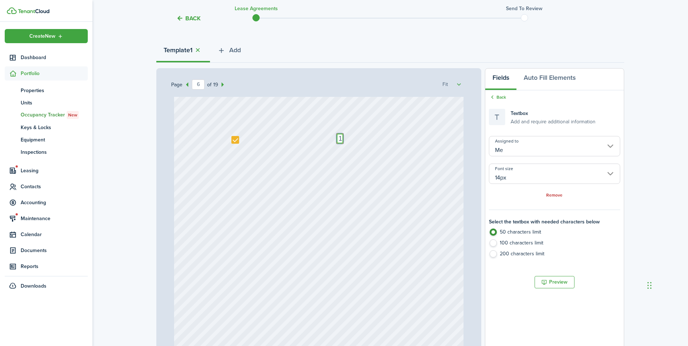
type textarea "1"
click at [331, 167] on div "Text N/A Text optional utilities cable and WI-FI Text Electric Text 1" at bounding box center [319, 185] width 290 height 382
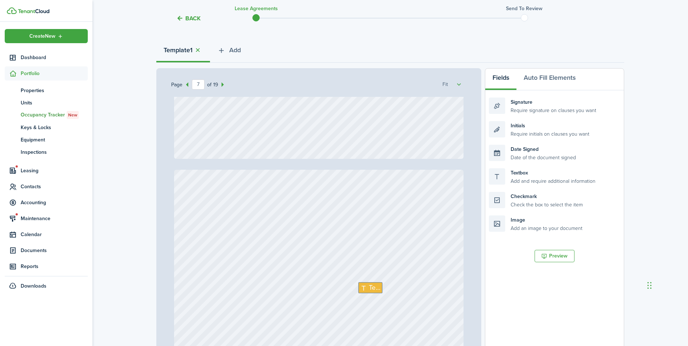
type input "8"
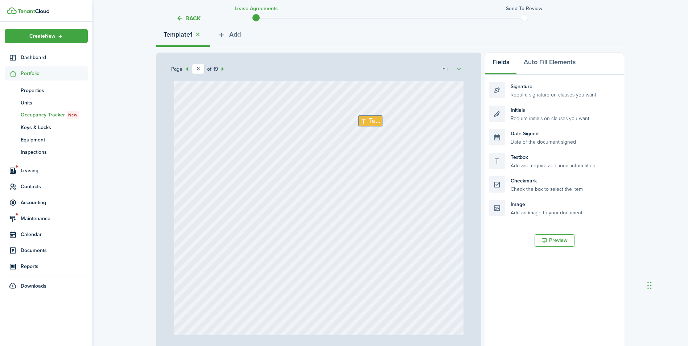
scroll to position [109, 0]
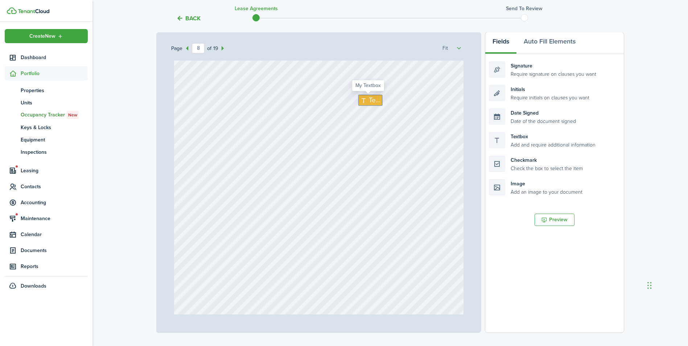
click at [370, 100] on span "Text" at bounding box center [375, 100] width 12 height 10
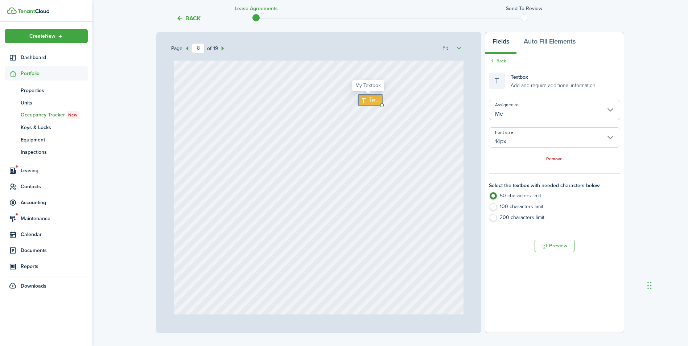
click at [370, 100] on span "Text" at bounding box center [375, 100] width 12 height 10
type textarea "1"
click at [429, 189] on div "Text 1" at bounding box center [319, 173] width 290 height 382
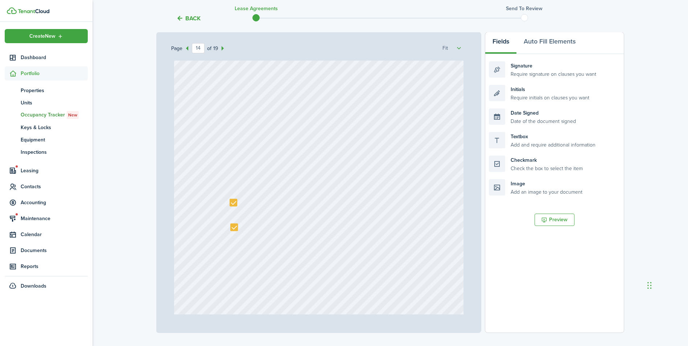
scroll to position [5186, 0]
click at [231, 202] on div at bounding box center [234, 202] width 8 height 8
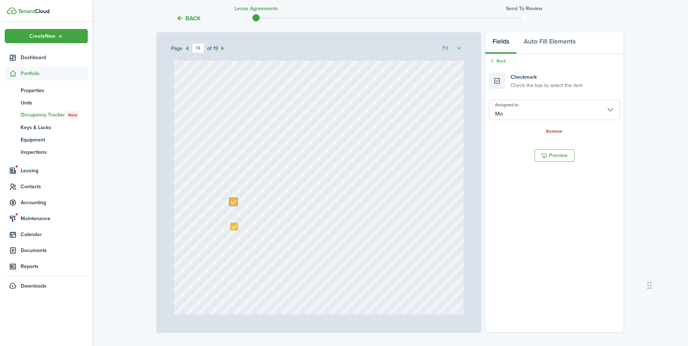
click at [548, 132] on link "Remove" at bounding box center [554, 131] width 16 height 5
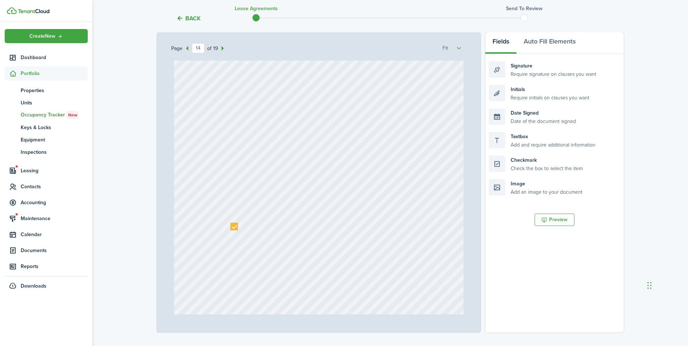
click at [298, 166] on div at bounding box center [319, 173] width 290 height 382
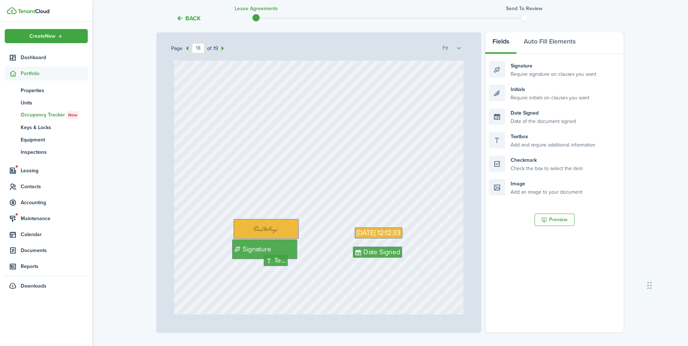
scroll to position [6782, 0]
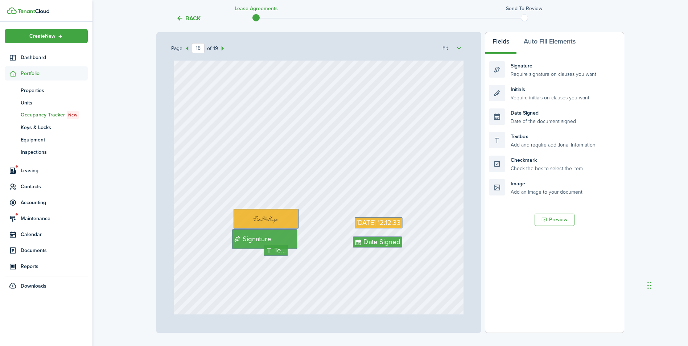
click at [333, 196] on div "[DATE] 12:12:33 Signature Text Date Signed" at bounding box center [319, 149] width 290 height 382
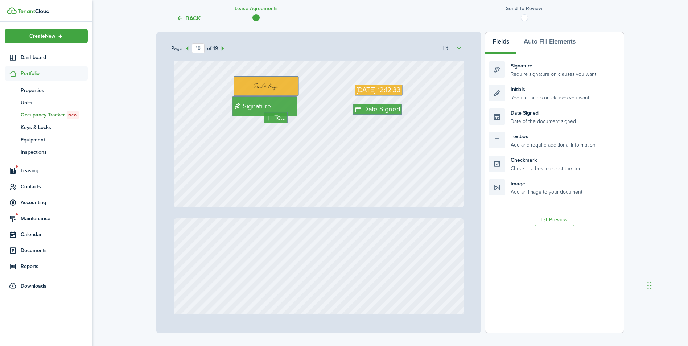
scroll to position [6927, 0]
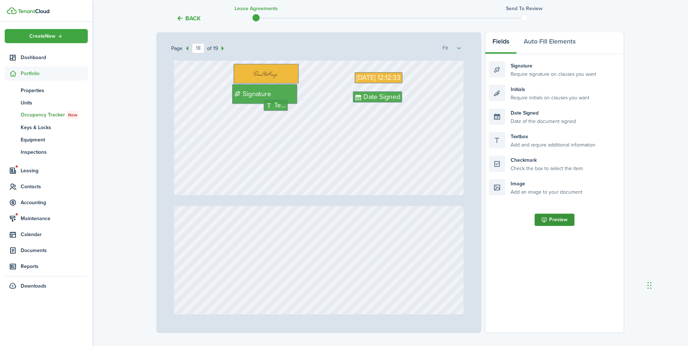
click at [542, 216] on button "Preview" at bounding box center [555, 220] width 40 height 12
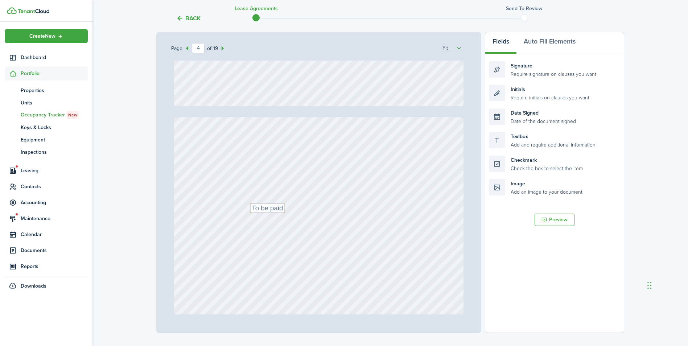
type input "3"
drag, startPoint x: 532, startPoint y: 145, endPoint x: 404, endPoint y: 139, distance: 127.8
click at [404, 139] on div "Page 3 of 19 50% 75% 100% 150% 200% Fit Text [STREET_ADDRESS] Text Unit A Cresa…" at bounding box center [390, 182] width 468 height 301
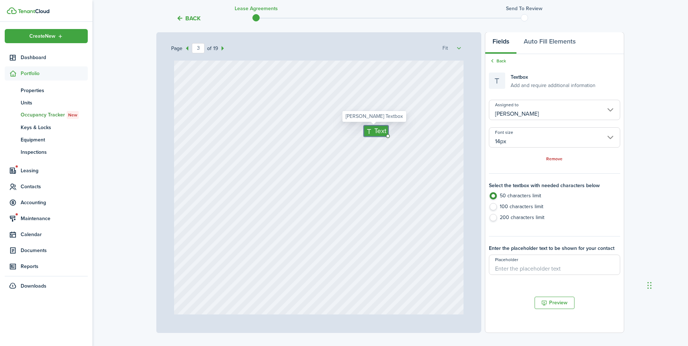
click at [516, 109] on input "[PERSON_NAME]" at bounding box center [554, 110] width 131 height 20
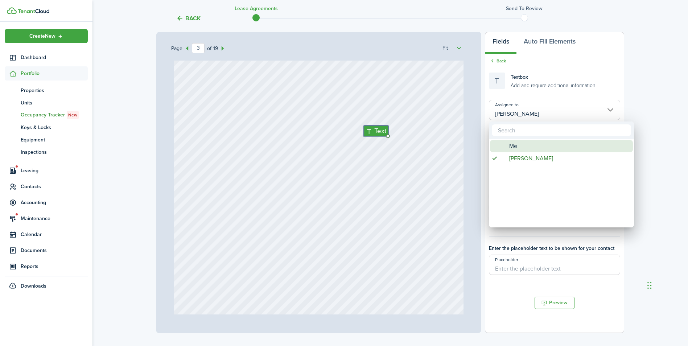
click at [523, 146] on div "Me" at bounding box center [564, 146] width 128 height 12
type input "Me"
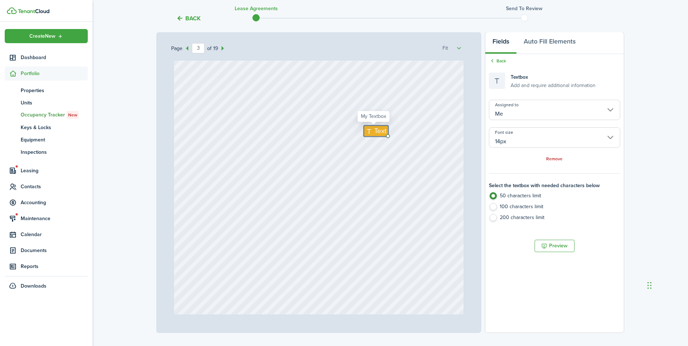
click at [368, 132] on icon at bounding box center [370, 131] width 9 height 7
type textarea "675.00"
click at [316, 161] on div "Text 675.00" at bounding box center [319, 131] width 290 height 382
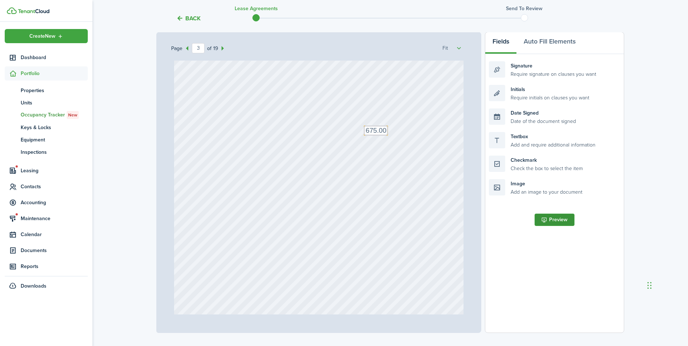
click at [548, 215] on button "Preview" at bounding box center [555, 220] width 40 height 12
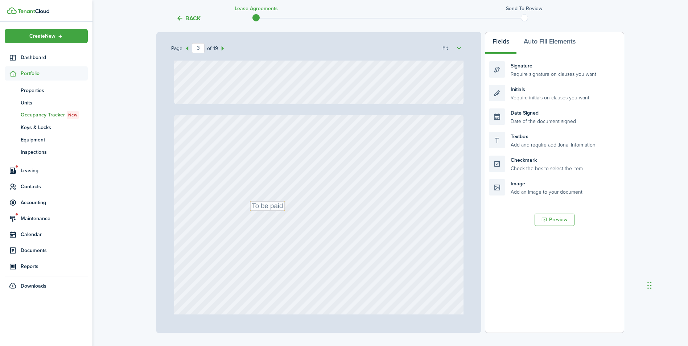
type input "4"
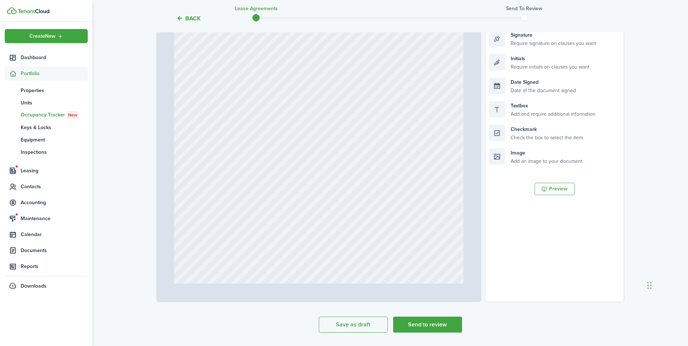
scroll to position [161, 0]
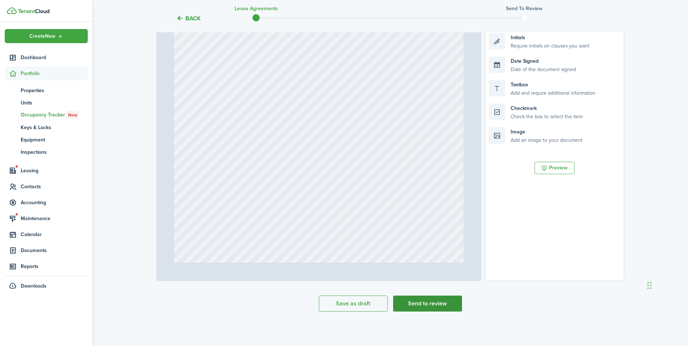
click at [445, 302] on button "Send to review" at bounding box center [427, 304] width 69 height 16
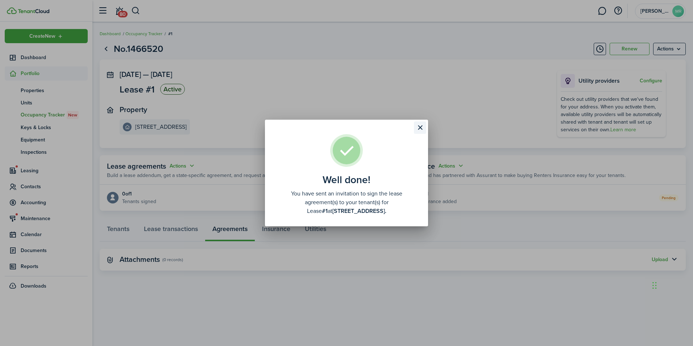
click at [425, 127] on button "Close modal" at bounding box center [420, 127] width 12 height 12
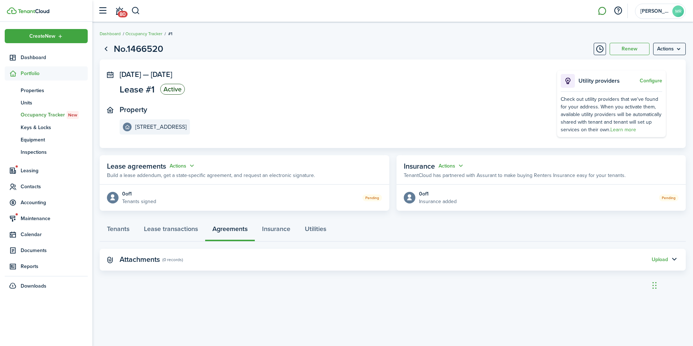
click at [603, 8] on link at bounding box center [603, 11] width 14 height 18
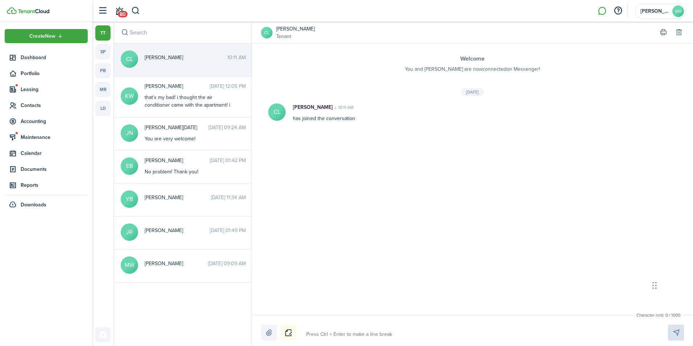
click at [658, 9] on span "[PERSON_NAME] Rentals" at bounding box center [655, 11] width 29 height 5
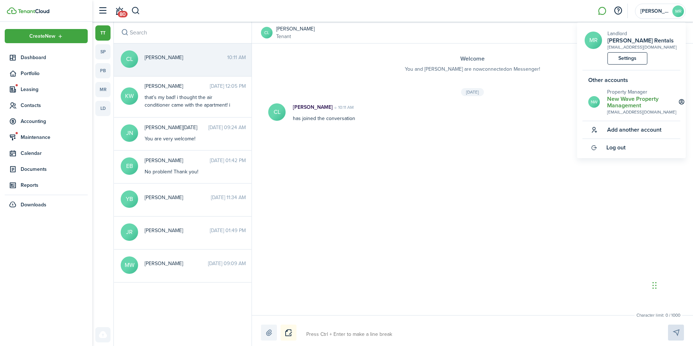
click at [622, 100] on h2 "New Wave Property Management" at bounding box center [641, 102] width 69 height 13
